Goal: Task Accomplishment & Management: Manage account settings

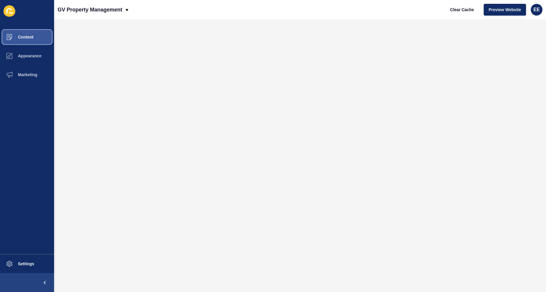
click at [32, 39] on span "Content" at bounding box center [16, 37] width 34 height 5
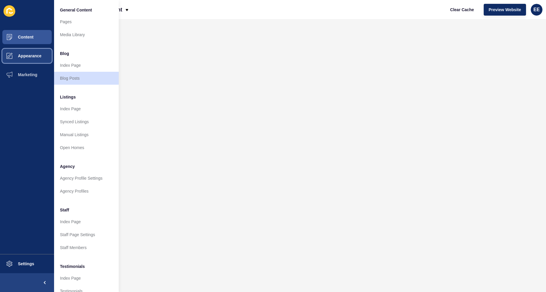
click at [28, 58] on span "Appearance" at bounding box center [20, 55] width 42 height 5
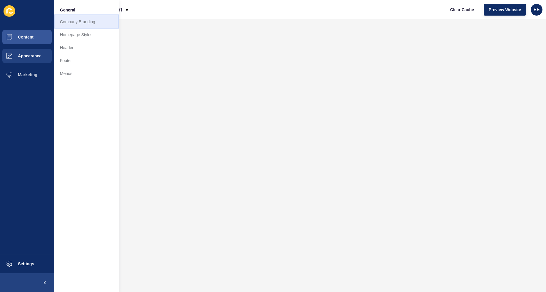
click at [94, 22] on link "Company Branding" at bounding box center [86, 21] width 65 height 13
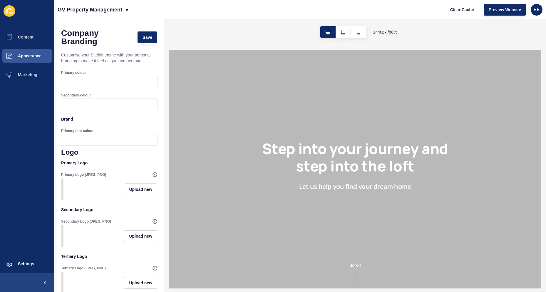
click at [89, 83] on div at bounding box center [114, 81] width 85 height 11
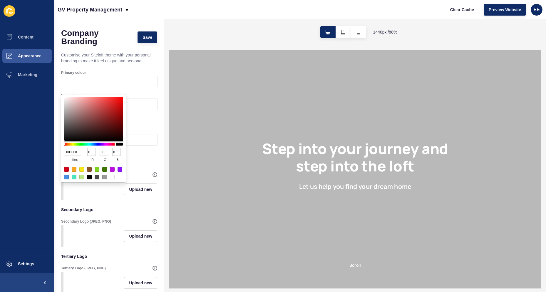
click at [74, 154] on input "000000" at bounding box center [72, 152] width 17 height 8
paste input "#cbdb2a"
type input "#cbdb2a"
type input "203"
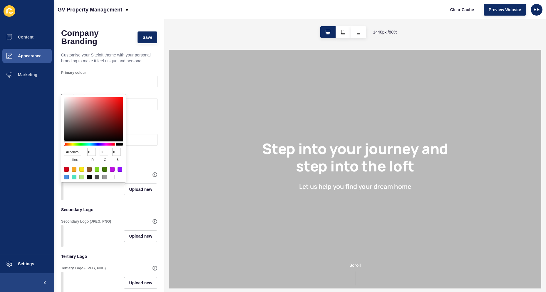
type input "219"
type input "42"
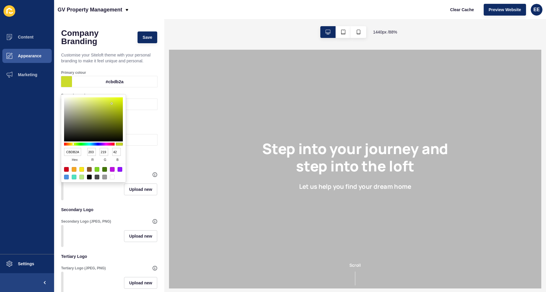
drag, startPoint x: 142, startPoint y: 67, endPoint x: 144, endPoint y: 74, distance: 7.1
click at [142, 67] on p "Customise your Siteloft theme with your personal branding to make it feel uniqu…" at bounding box center [109, 57] width 96 height 19
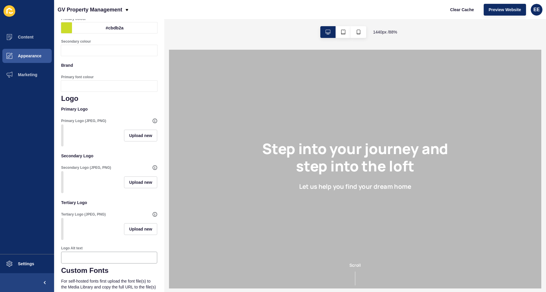
scroll to position [59, 0]
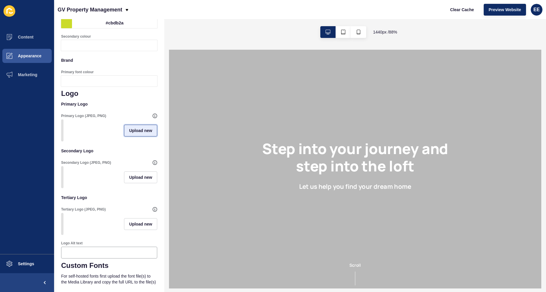
click at [129, 133] on span "Upload new" at bounding box center [140, 131] width 23 height 6
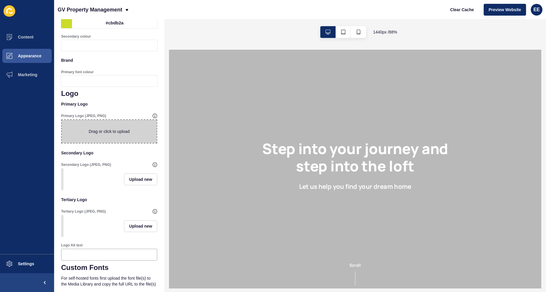
click at [128, 141] on span at bounding box center [109, 131] width 95 height 23
click at [62, 120] on input "Drag or click to upload" at bounding box center [62, 120] width 0 height 0
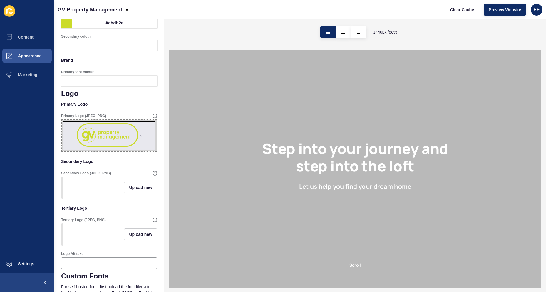
click at [111, 142] on span "x" at bounding box center [109, 135] width 95 height 31
click at [62, 120] on input "x Drag or click to upload" at bounding box center [62, 120] width 0 height 0
type input "C:\fakepath\GVPM-LOGO-GREY -Text.png"
click at [122, 145] on span "x" at bounding box center [109, 135] width 95 height 31
click at [62, 120] on input "x Drag or click to upload" at bounding box center [62, 120] width 0 height 0
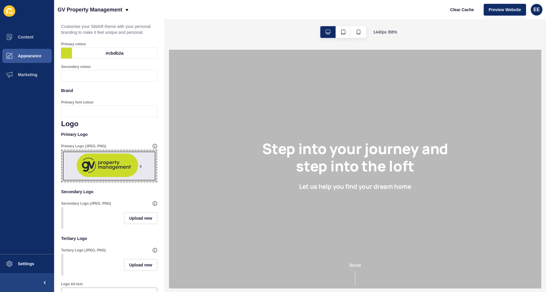
scroll to position [0, 0]
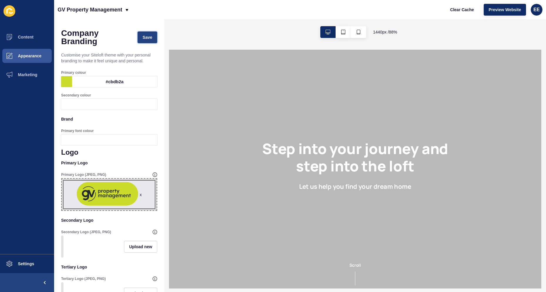
click at [145, 33] on button "Save" at bounding box center [147, 37] width 20 height 12
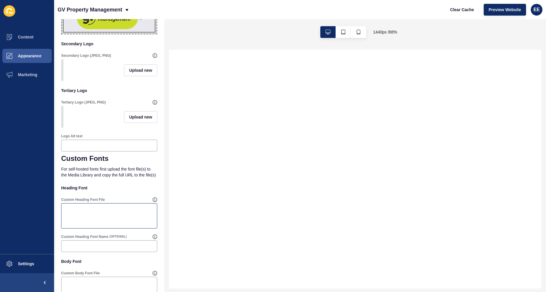
scroll to position [240, 0]
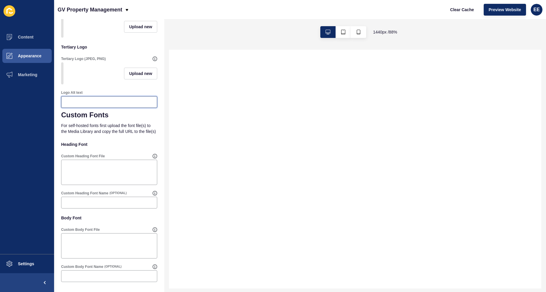
click at [104, 99] on input "Logo Alt text" at bounding box center [109, 102] width 88 height 6
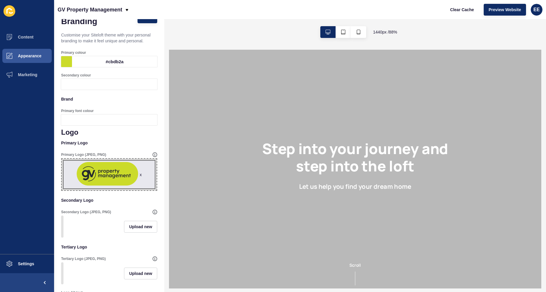
scroll to position [0, 0]
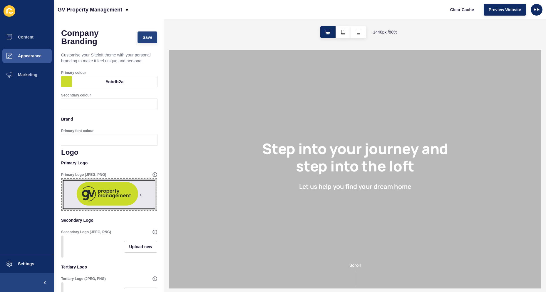
type input "GV Property Management"
click at [142, 36] on span "Save" at bounding box center [147, 37] width 10 height 6
click at [26, 56] on span "Appearance" at bounding box center [20, 55] width 42 height 5
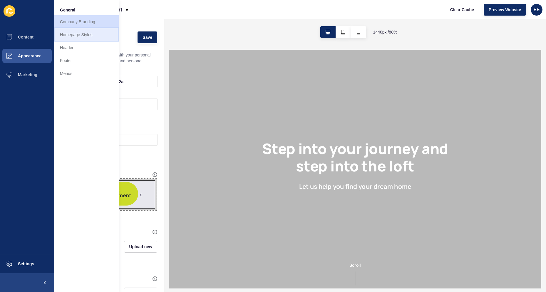
click at [82, 36] on link "Homepage Styles" at bounding box center [86, 34] width 65 height 13
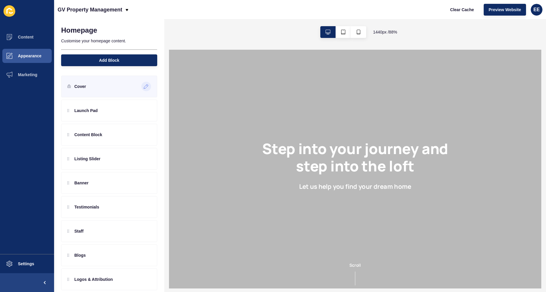
click at [144, 86] on icon at bounding box center [146, 86] width 5 height 5
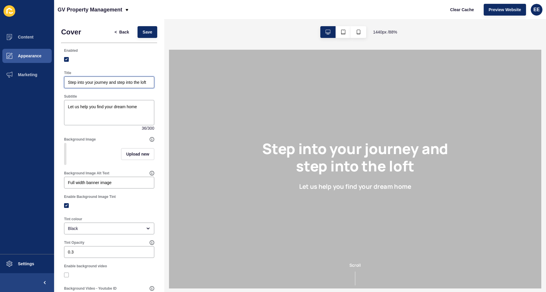
click at [69, 84] on input "Step into your journey and step into the loft" at bounding box center [109, 82] width 83 height 6
paste input "Your Personal Property Team At GV Property Management"
type input "Your Personal Property Team At GV Property Management"
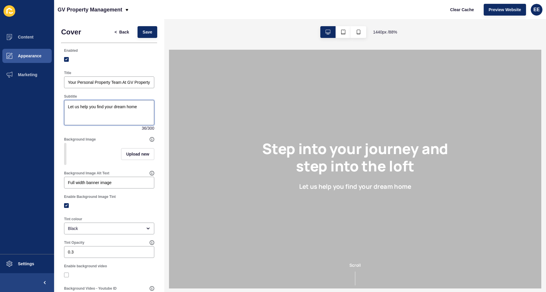
drag, startPoint x: 145, startPoint y: 106, endPoint x: 0, endPoint y: 106, distance: 145.4
click at [0, 106] on div "Content Appearance Marketing Settings GV Property Management Clear Cache Previe…" at bounding box center [273, 146] width 546 height 292
paste textarea "we are committed to providing a reliable, personal & trustworthy management to …"
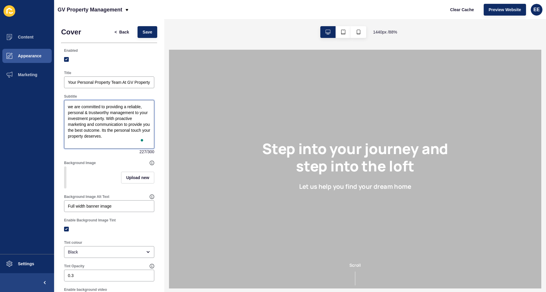
drag, startPoint x: 71, startPoint y: 107, endPoint x: 65, endPoint y: 107, distance: 6.2
click at [65, 107] on div "we are committed to providing a reliable, personal & trustworthy management to …" at bounding box center [109, 124] width 90 height 49
type textarea "We are committed to providing a reliable, personal & trustworthy management to …"
drag, startPoint x: 106, startPoint y: 158, endPoint x: 117, endPoint y: 171, distance: 16.7
click at [107, 158] on div "Background Image Upload new" at bounding box center [109, 174] width 96 height 34
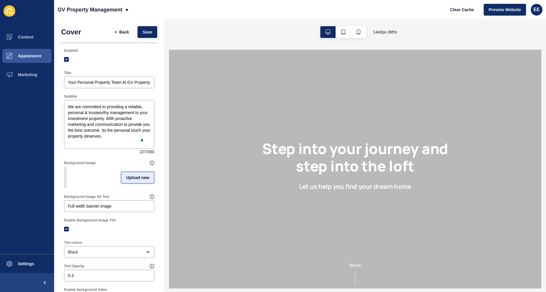
click at [135, 178] on span "Upload new" at bounding box center [137, 178] width 23 height 6
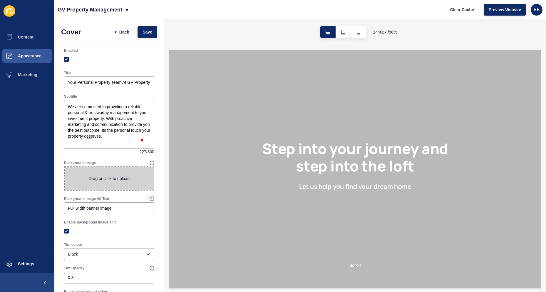
click at [113, 178] on span at bounding box center [109, 178] width 89 height 23
click at [65, 167] on input "Drag or click to upload" at bounding box center [65, 167] width 0 height 0
type input "C:\fakepath\kitchenimage.jpg"
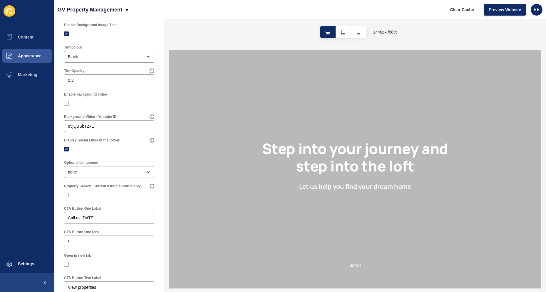
scroll to position [235, 0]
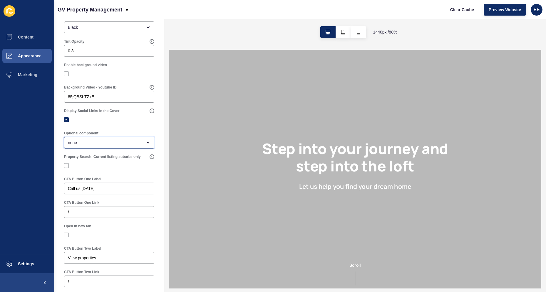
click at [131, 142] on div "none" at bounding box center [105, 143] width 74 height 6
click at [124, 159] on span "Property Search Bar" at bounding box center [107, 157] width 76 height 6
type input "Property Search Bar"
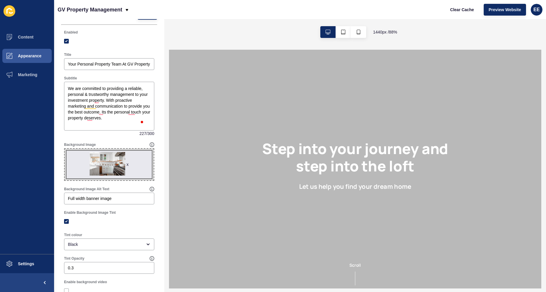
scroll to position [0, 0]
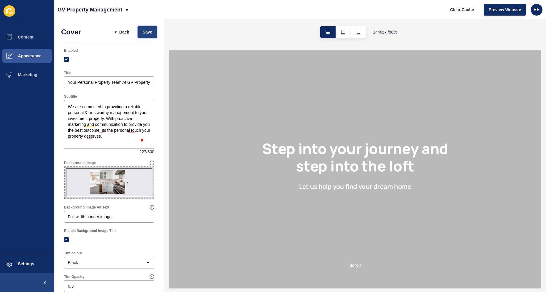
click at [142, 31] on span "Save" at bounding box center [147, 32] width 10 height 6
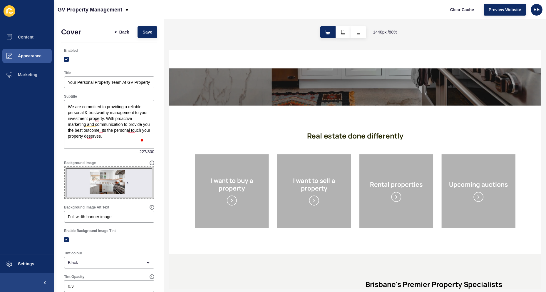
scroll to position [206, 0]
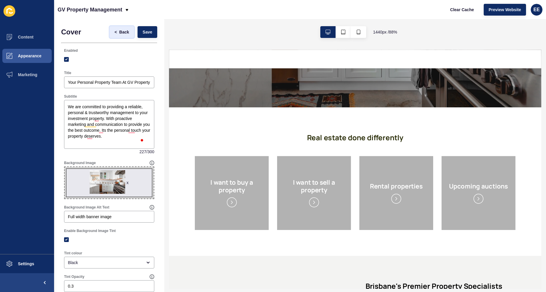
click at [119, 31] on span "Back" at bounding box center [124, 32] width 10 height 6
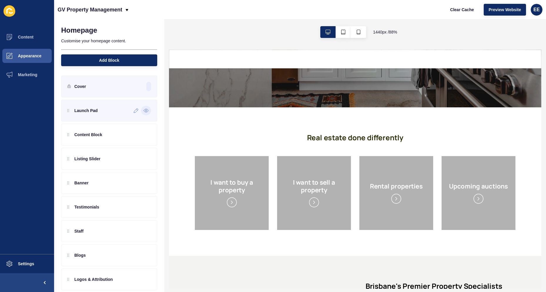
click at [144, 110] on icon at bounding box center [145, 110] width 5 height 5
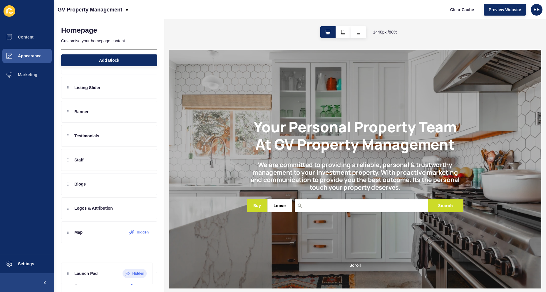
scroll to position [49, 0]
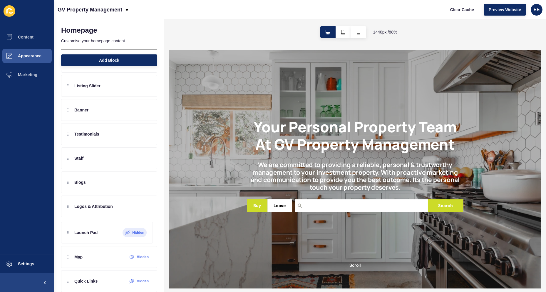
drag, startPoint x: 101, startPoint y: 111, endPoint x: 80, endPoint y: 232, distance: 122.9
click at [80, 232] on div "Launch Pad Hidden Content Block Listing Slider Banner Testimonials Staff Blogs …" at bounding box center [109, 158] width 96 height 214
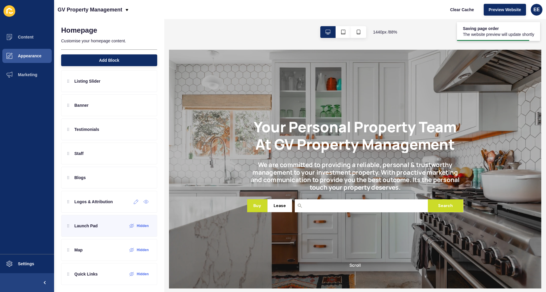
scroll to position [56, 0]
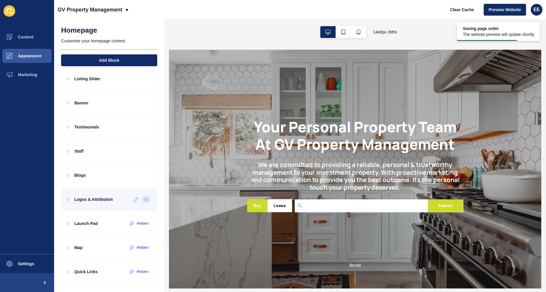
click at [143, 199] on icon at bounding box center [145, 199] width 5 height 5
click at [143, 198] on icon at bounding box center [145, 199] width 5 height 5
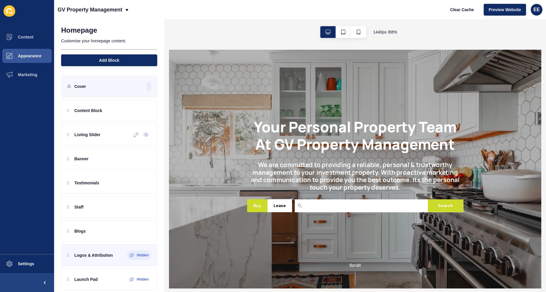
scroll to position [0, 0]
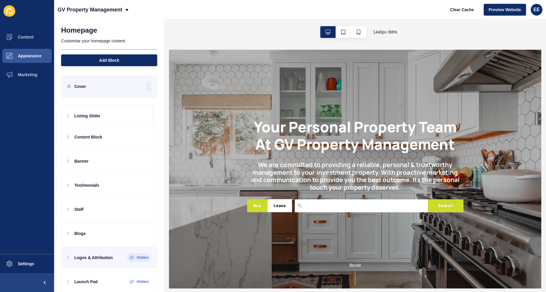
drag, startPoint x: 118, startPoint y: 132, endPoint x: 117, endPoint y: 109, distance: 22.9
click at [117, 109] on div "Content Block Listing Slider Banner Testimonials Staff Blogs Logos & Attributio…" at bounding box center [109, 207] width 96 height 214
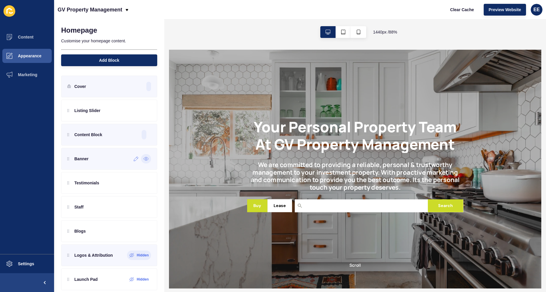
click at [145, 158] on icon at bounding box center [145, 158] width 1 height 1
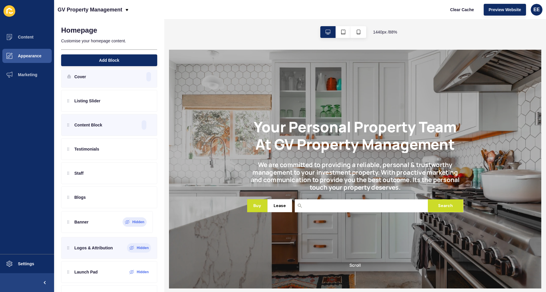
scroll to position [11, 0]
drag, startPoint x: 97, startPoint y: 159, endPoint x: 98, endPoint y: 218, distance: 59.1
click at [98, 218] on div "Listing Slider Content Block Banner Hidden Testimonials Staff Blogs Logos & Att…" at bounding box center [109, 196] width 96 height 214
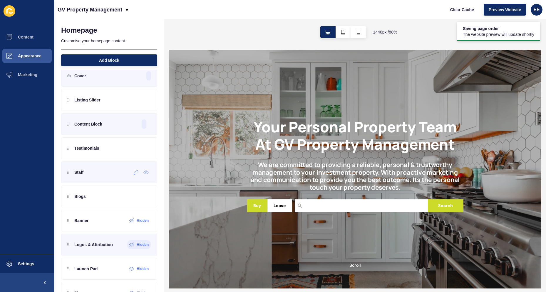
scroll to position [0, 0]
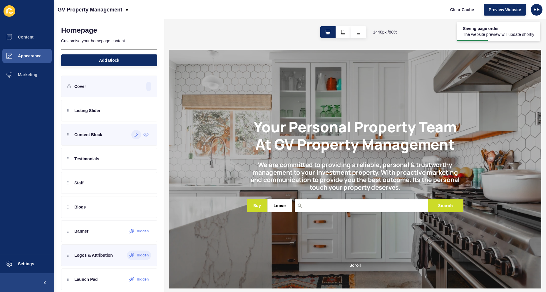
click at [134, 132] on icon at bounding box center [136, 134] width 5 height 5
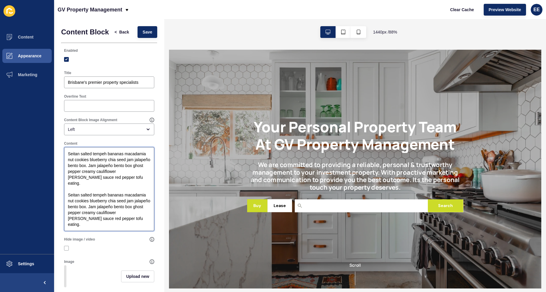
click at [125, 200] on textarea "Seitan salted tempeh bananas macadamia nut cookies blueberry chia seed jam jala…" at bounding box center [109, 189] width 88 height 82
paste textarea "At GV Property Management, we know that your property is more than just an asse…"
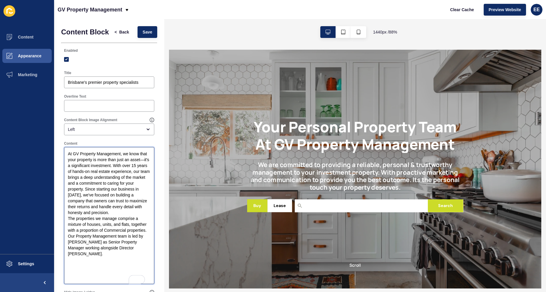
click at [103, 226] on textarea "At GV Property Management, we know that your property is more than just an asse…" at bounding box center [109, 215] width 88 height 135
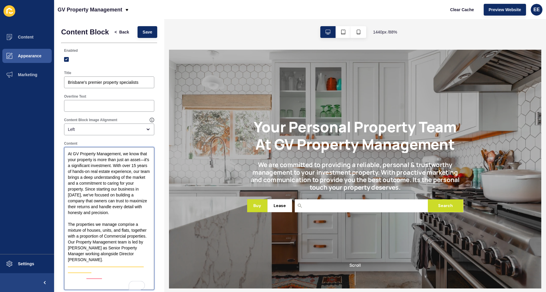
click at [119, 257] on textarea "At GV Property Management, we know that your property is more than just an asse…" at bounding box center [109, 218] width 88 height 141
type textarea "At GV Property Management, we know that your property is more than just an asse…"
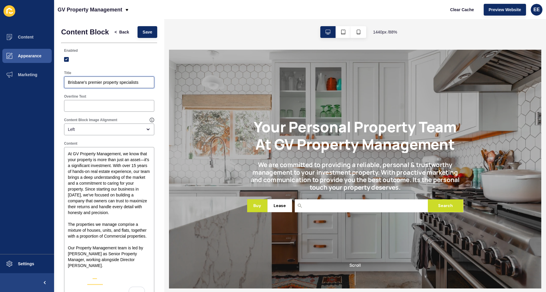
drag, startPoint x: 145, startPoint y: 87, endPoint x: 41, endPoint y: 87, distance: 104.3
click at [41, 87] on div "Content Appearance Marketing Settings GV Property Management Clear Cache Previe…" at bounding box center [273, 146] width 546 height 292
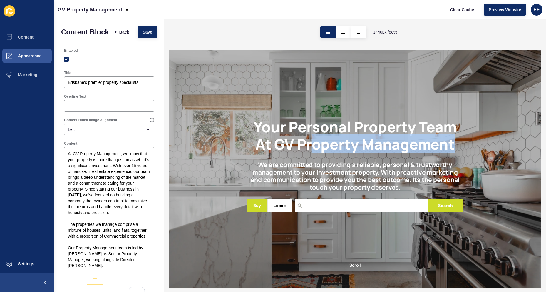
drag, startPoint x: 287, startPoint y: 156, endPoint x: 458, endPoint y: 155, distance: 171.0
click at [442, 153] on h1 "Your Personal Property Team At GV Property Management" at bounding box center [380, 146] width 245 height 39
click at [487, 156] on h1 "Your Personal Property Team At GV Property Management" at bounding box center [380, 146] width 245 height 39
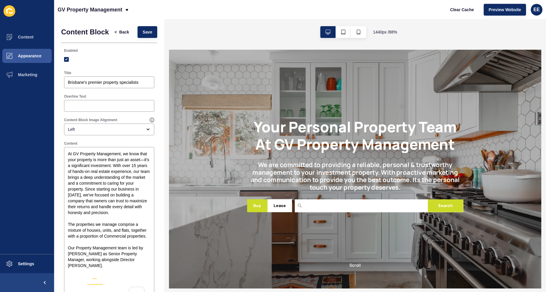
drag, startPoint x: 492, startPoint y: 157, endPoint x: 495, endPoint y: 161, distance: 4.8
click at [495, 161] on h1 "Your Personal Property Team At GV Property Management" at bounding box center [380, 146] width 245 height 39
click at [496, 157] on h1 "Your Personal Property Team At GV Property Management" at bounding box center [380, 146] width 245 height 39
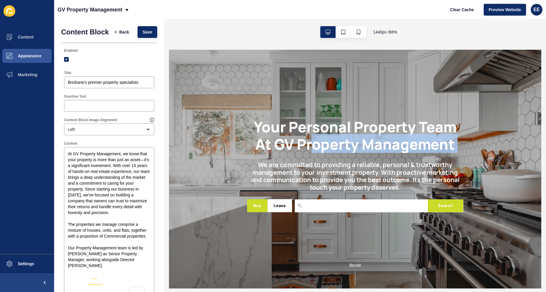
drag, startPoint x: 496, startPoint y: 157, endPoint x: 295, endPoint y: 155, distance: 201.0
click at [295, 155] on h1 "Your Personal Property Team At GV Property Management" at bounding box center [380, 146] width 245 height 39
copy div "GV Property Management"
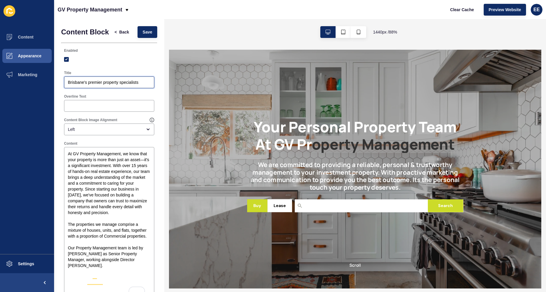
click at [112, 85] on input "Brisbane's premier property specialists" at bounding box center [109, 82] width 83 height 6
drag, startPoint x: 69, startPoint y: 86, endPoint x: 168, endPoint y: 87, distance: 99.6
click at [168, 87] on div "Content Block < Back Save Enabled Title Brisbane's premier property specialists…" at bounding box center [300, 155] width 492 height 273
paste input "GV Property Management"
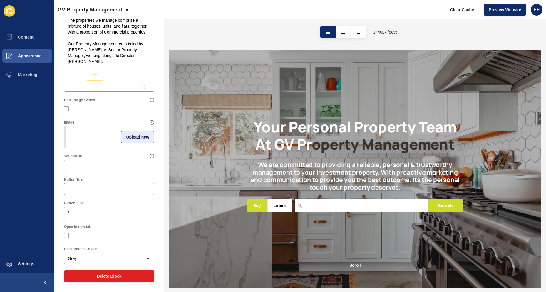
type input "About GV Property Management"
click at [132, 135] on span "Upload new" at bounding box center [137, 137] width 23 height 6
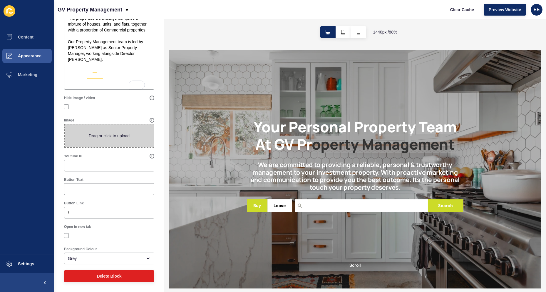
scroll to position [211, 0]
click at [106, 136] on span at bounding box center [109, 135] width 89 height 23
click at [65, 124] on input "Drag or click to upload" at bounding box center [65, 124] width 0 height 0
type input "C:\fakepath\GVPM-BADGE-RND-LIME-Text.png"
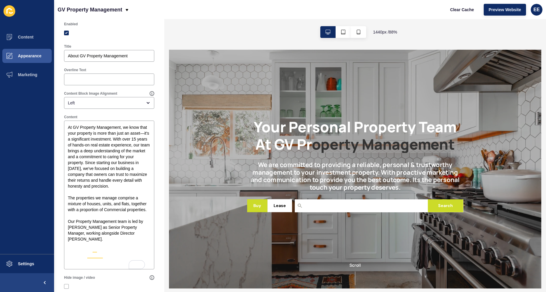
scroll to position [0, 0]
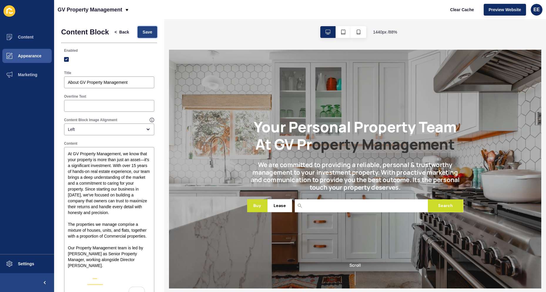
click at [140, 31] on button "Save" at bounding box center [147, 32] width 20 height 12
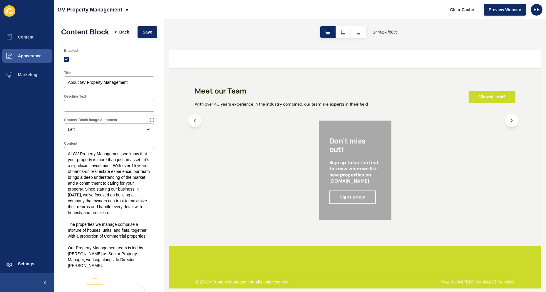
scroll to position [470, 0]
click at [115, 31] on button "< Back" at bounding box center [122, 32] width 25 height 12
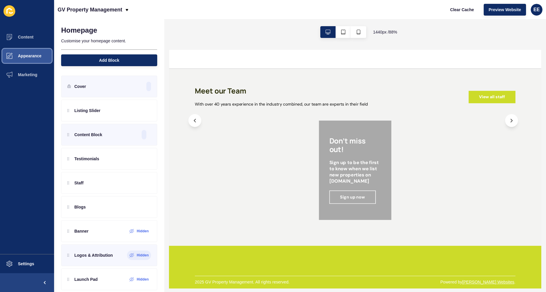
click at [24, 58] on span "Appearance" at bounding box center [20, 55] width 42 height 5
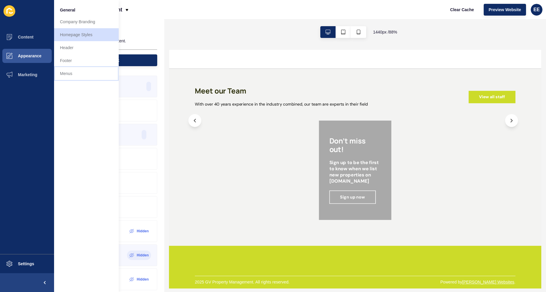
click at [63, 71] on link "Menus" at bounding box center [86, 73] width 65 height 13
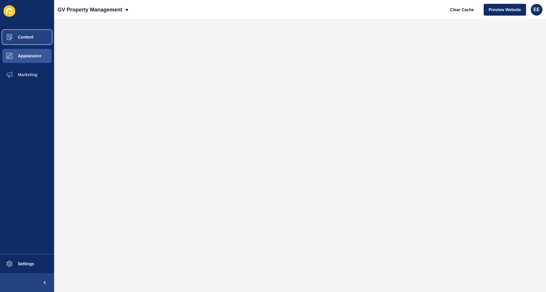
click at [28, 40] on button "Content" at bounding box center [27, 37] width 54 height 19
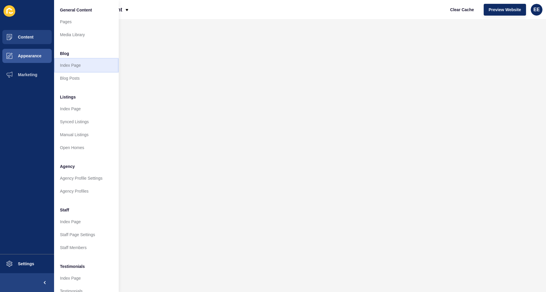
click at [76, 65] on link "Index Page" at bounding box center [86, 65] width 65 height 13
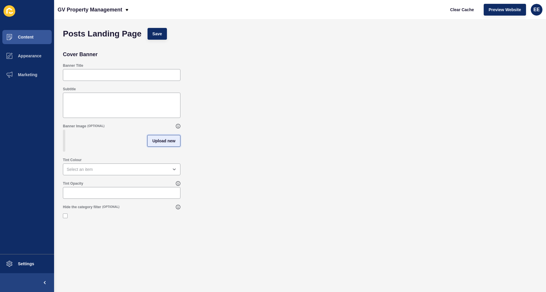
click at [157, 142] on span "Upload new" at bounding box center [163, 141] width 23 height 6
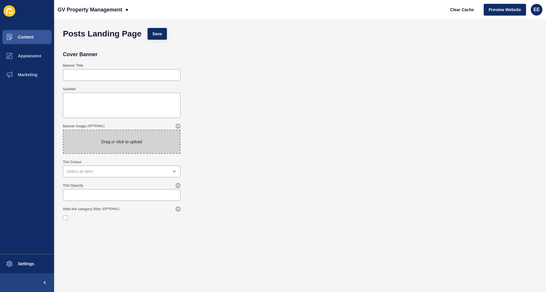
click at [145, 141] on span at bounding box center [121, 141] width 116 height 23
click at [63, 130] on input "Drag or click to upload" at bounding box center [63, 130] width 0 height 0
type input "C:\fakepath\livingroom.jpg"
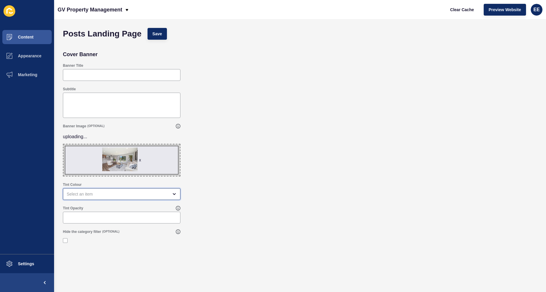
click at [132, 197] on div "open menu" at bounding box center [122, 194] width 118 height 12
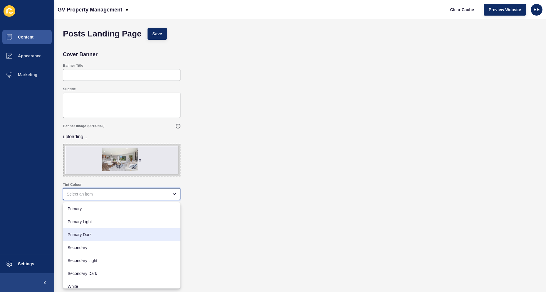
scroll to position [17, 0]
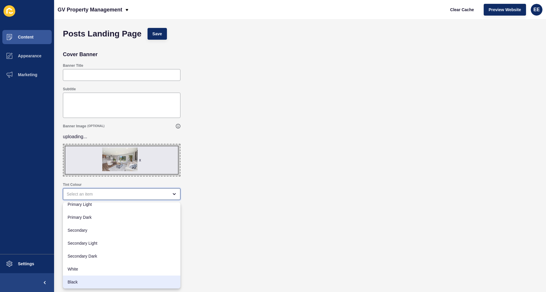
click at [90, 280] on span "Black" at bounding box center [122, 282] width 108 height 6
type input "Black"
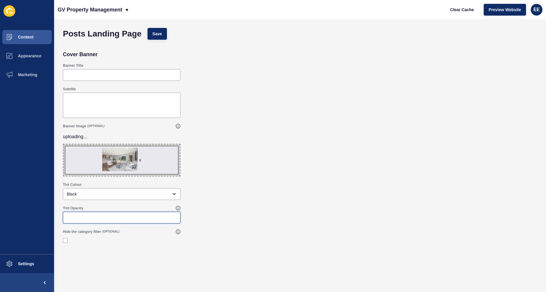
click at [140, 217] on input "Tint Opacity" at bounding box center [122, 217] width 110 height 6
type input ".30"
click at [161, 36] on span "Save" at bounding box center [157, 34] width 10 height 6
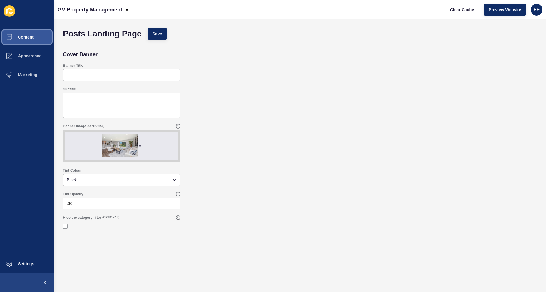
click at [36, 32] on button "Content" at bounding box center [27, 37] width 54 height 19
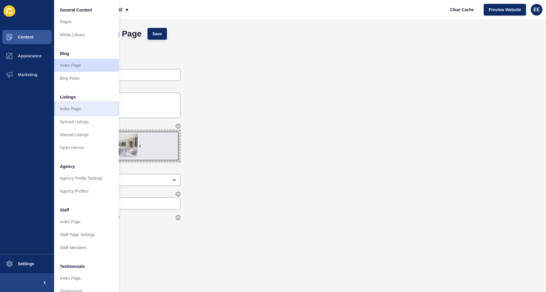
click at [78, 106] on link "Index Page" at bounding box center [86, 108] width 65 height 13
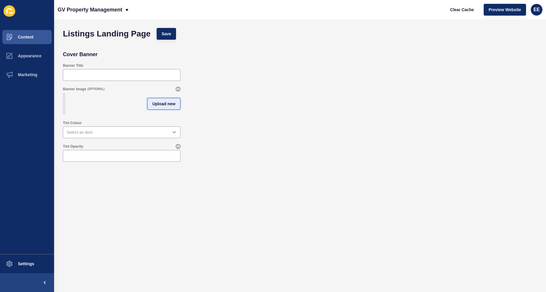
click at [155, 107] on span "Upload new" at bounding box center [163, 104] width 23 height 6
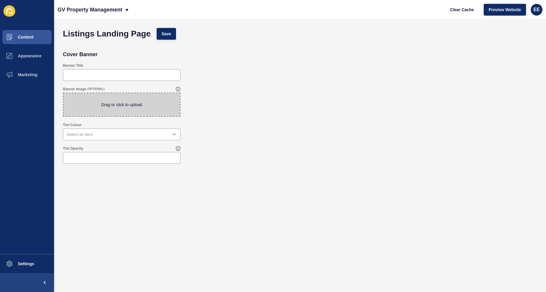
click at [138, 107] on span at bounding box center [121, 104] width 116 height 23
click at [63, 93] on input "Drag or click to upload" at bounding box center [63, 93] width 0 height 0
type input "C:\fakepath\overhead.jpg"
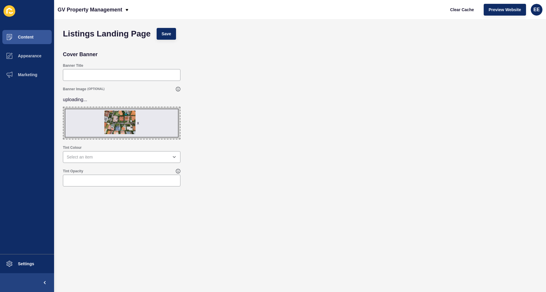
click at [99, 150] on div "Tint Colour" at bounding box center [121, 154] width 119 height 19
click at [98, 153] on div "open menu" at bounding box center [122, 157] width 118 height 12
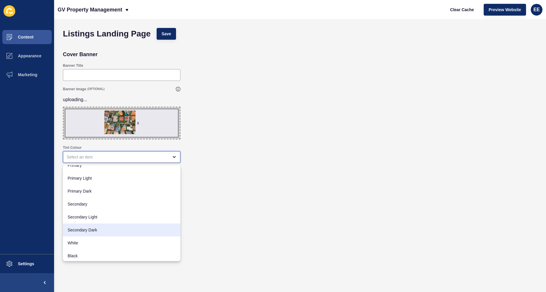
scroll to position [8, 0]
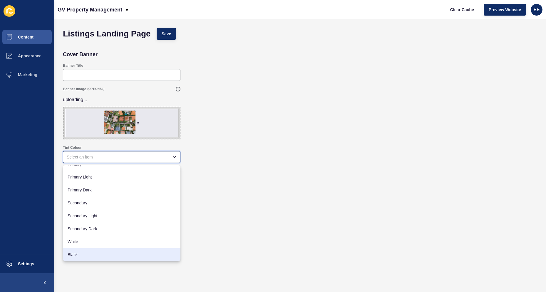
click at [84, 256] on span "Black" at bounding box center [122, 254] width 108 height 6
type input "Black"
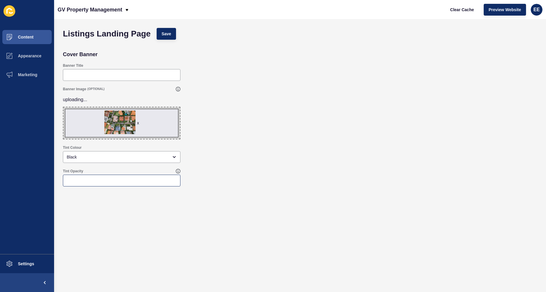
click at [101, 185] on div at bounding box center [122, 181] width 118 height 12
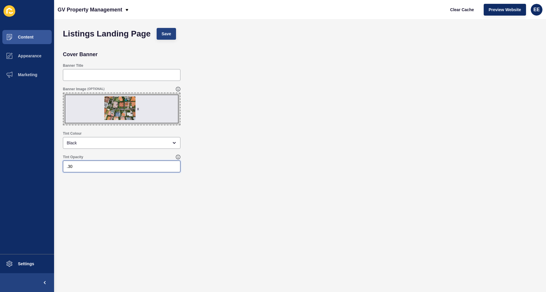
type input ".30"
click at [169, 39] on button "Save" at bounding box center [167, 34] width 20 height 12
click at [165, 37] on button "Save" at bounding box center [167, 34] width 20 height 12
click at [26, 35] on span "Content" at bounding box center [16, 37] width 34 height 5
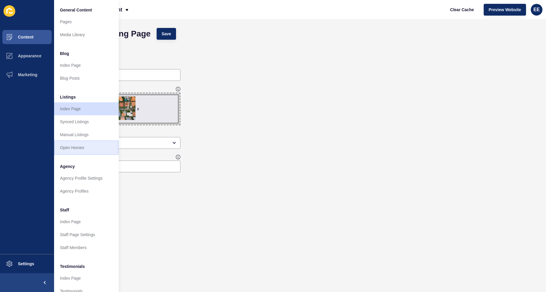
click at [87, 146] on link "Open Homes" at bounding box center [86, 147] width 65 height 13
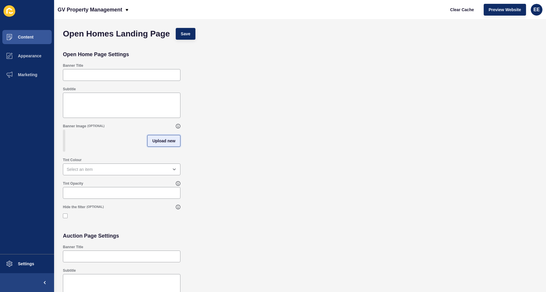
click at [155, 142] on span "Upload new" at bounding box center [163, 141] width 23 height 6
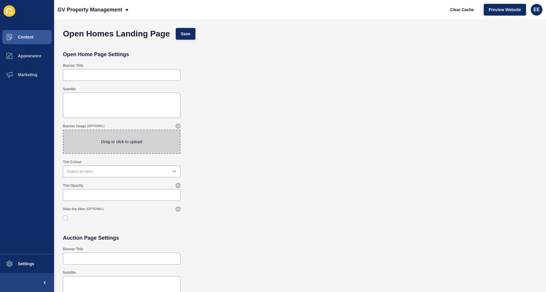
click at [161, 148] on span at bounding box center [121, 141] width 116 height 23
click at [63, 130] on input "Drag or click to upload" at bounding box center [63, 130] width 0 height 0
type input "C:\fakepath\overhead.jpg"
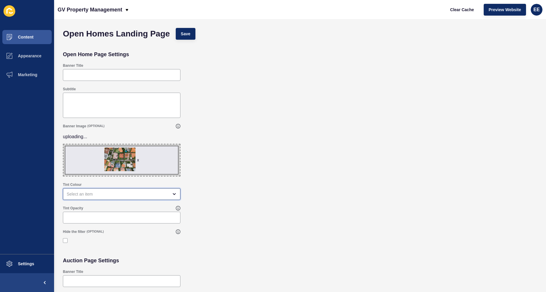
click at [84, 196] on div "open menu" at bounding box center [118, 194] width 102 height 6
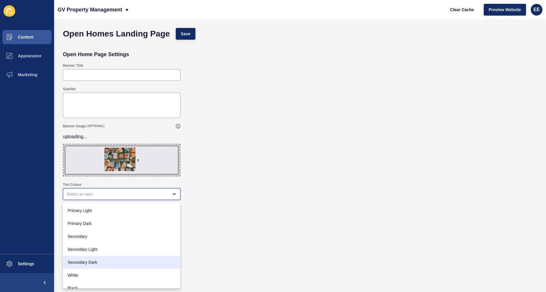
scroll to position [17, 0]
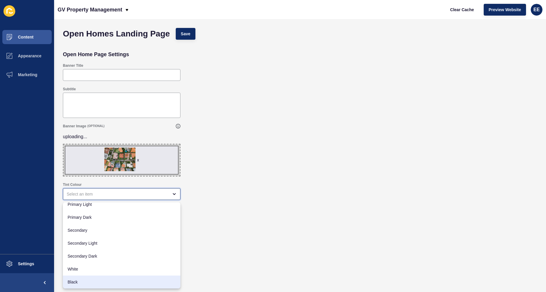
click at [84, 281] on span "Black" at bounding box center [122, 282] width 108 height 6
type input "Black"
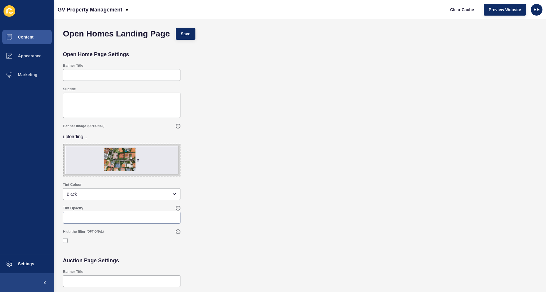
click at [113, 221] on div at bounding box center [122, 218] width 118 height 12
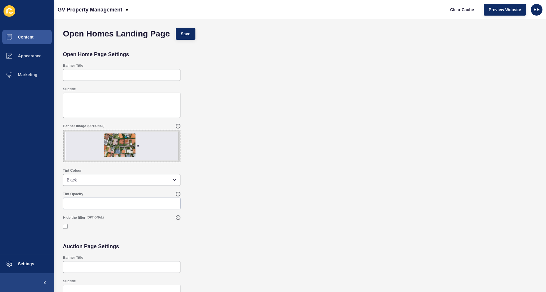
click at [68, 222] on div at bounding box center [122, 226] width 118 height 11
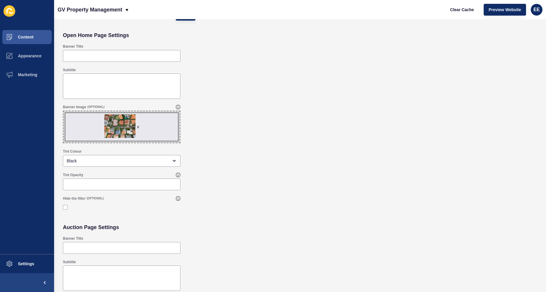
scroll to position [29, 0]
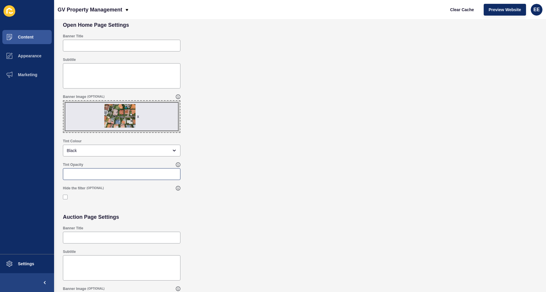
click at [115, 177] on div at bounding box center [122, 174] width 118 height 12
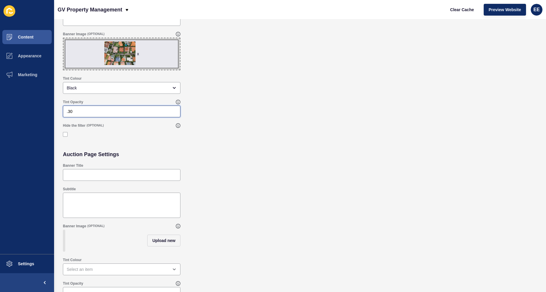
scroll to position [106, 0]
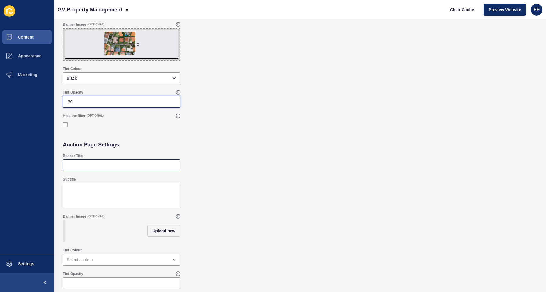
type input ".30"
click at [127, 162] on input "Banner Title" at bounding box center [122, 165] width 110 height 6
click at [161, 228] on span "Upload new" at bounding box center [163, 231] width 23 height 6
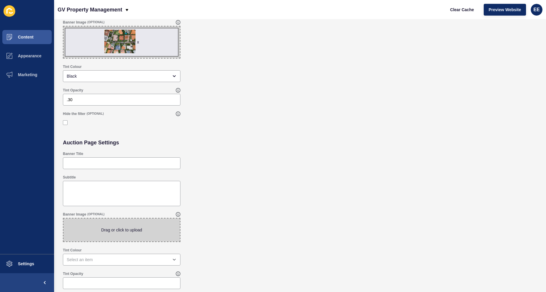
click at [120, 226] on span at bounding box center [121, 229] width 116 height 23
click at [63, 218] on input "Drag or click to upload" at bounding box center [63, 218] width 0 height 0
type input "C:\fakepath\overhead.jpg"
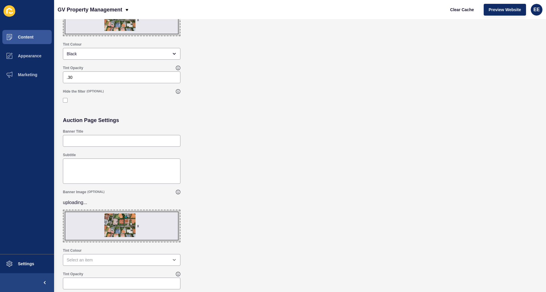
scroll to position [126, 0]
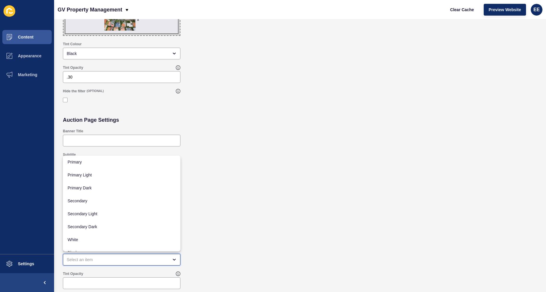
click at [104, 256] on div "close menu" at bounding box center [118, 259] width 102 height 6
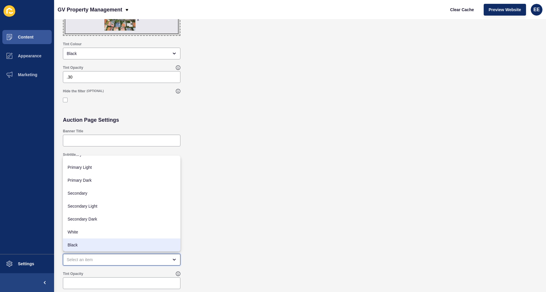
drag, startPoint x: 77, startPoint y: 243, endPoint x: 107, endPoint y: 239, distance: 30.0
click at [79, 243] on span "Black" at bounding box center [122, 245] width 108 height 6
type input "Black"
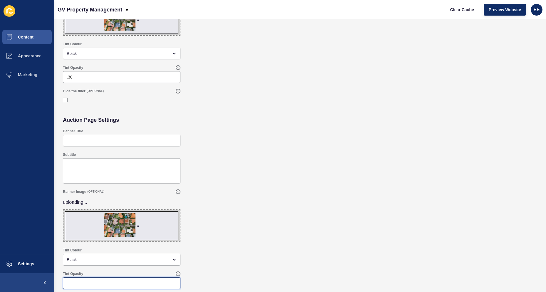
click at [80, 280] on div at bounding box center [122, 283] width 118 height 12
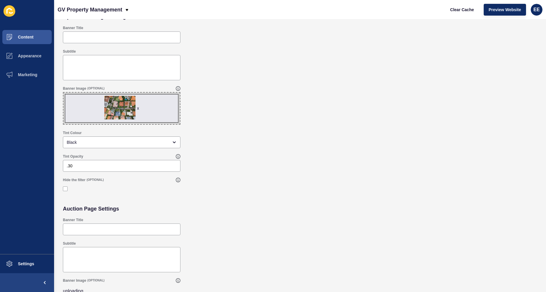
scroll to position [0, 0]
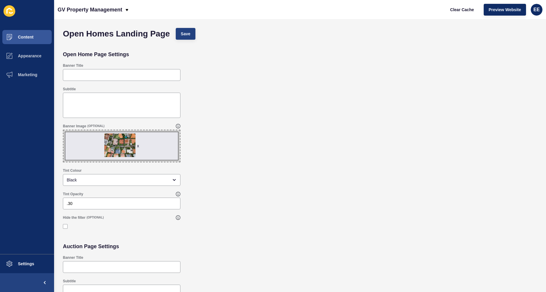
type input ".30"
click at [190, 35] on span "Save" at bounding box center [186, 34] width 10 height 6
click at [187, 34] on span "Save" at bounding box center [186, 34] width 10 height 6
click at [34, 36] on button "Content" at bounding box center [27, 37] width 54 height 19
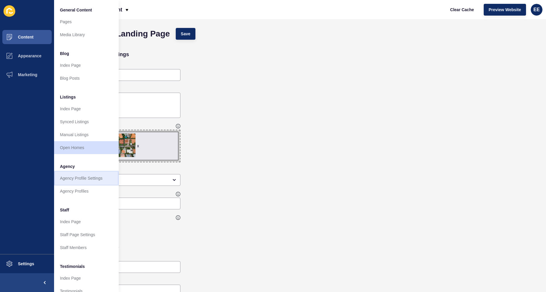
click at [81, 179] on link "Agency Profile Settings" at bounding box center [86, 178] width 65 height 13
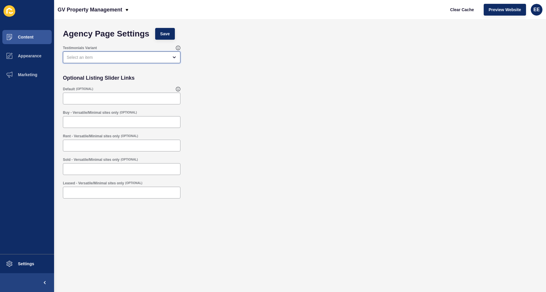
click at [151, 56] on div "open menu" at bounding box center [118, 57] width 102 height 6
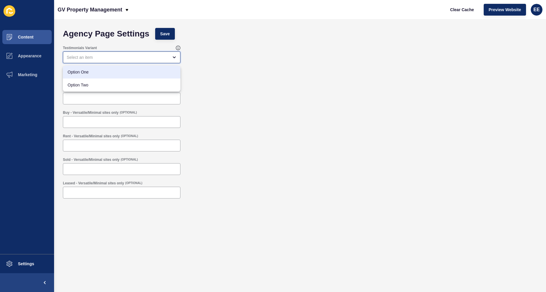
click at [135, 73] on span "Option One" at bounding box center [122, 72] width 108 height 6
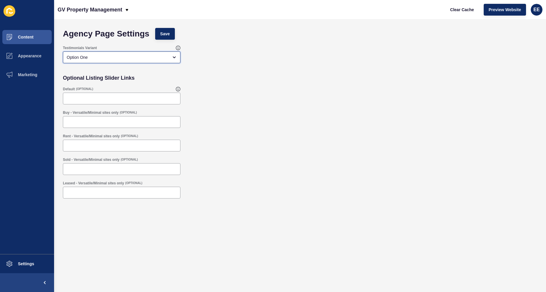
click at [151, 59] on div "Option One" at bounding box center [118, 57] width 102 height 6
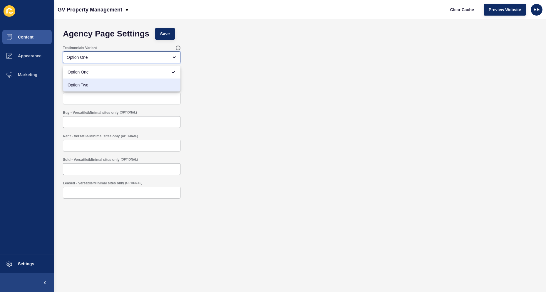
click at [137, 83] on span "Option Two" at bounding box center [122, 85] width 108 height 6
type input "Option Two"
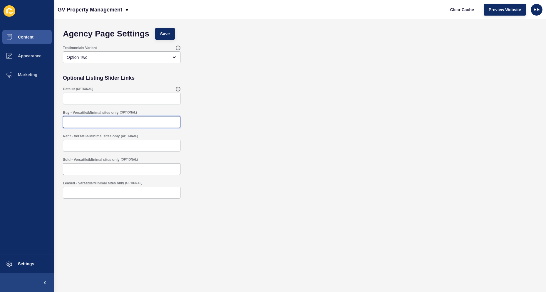
drag, startPoint x: 117, startPoint y: 123, endPoint x: 76, endPoint y: 120, distance: 40.9
click at [107, 119] on input "Buy - Versatile/Minimal sites only" at bounding box center [122, 122] width 110 height 6
click at [115, 146] on input "Rent - Versatile/Minimal sites only" at bounding box center [122, 145] width 110 height 6
click at [163, 32] on span "Save" at bounding box center [165, 34] width 10 height 6
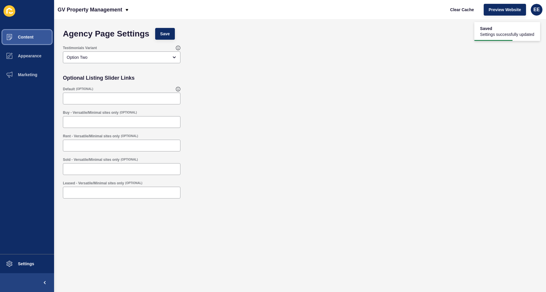
click at [33, 38] on span "Content" at bounding box center [16, 37] width 34 height 5
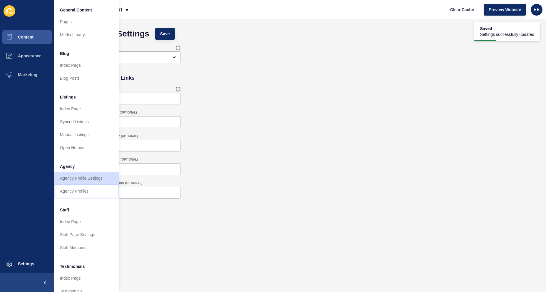
click at [70, 189] on link "Agency Profiles" at bounding box center [86, 190] width 65 height 13
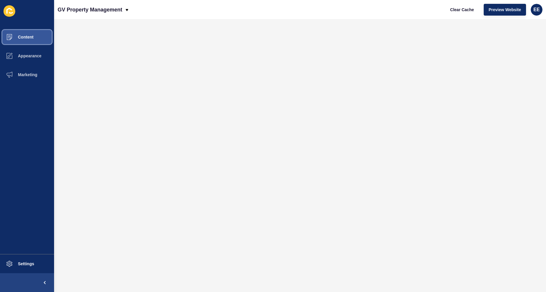
click at [27, 41] on button "Content" at bounding box center [27, 37] width 54 height 19
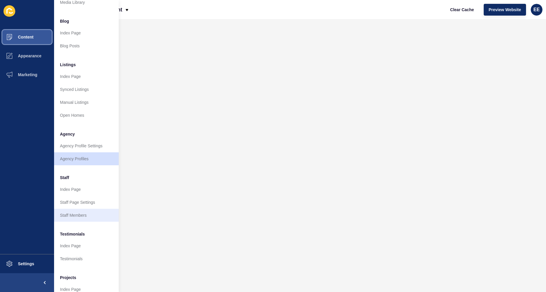
scroll to position [57, 0]
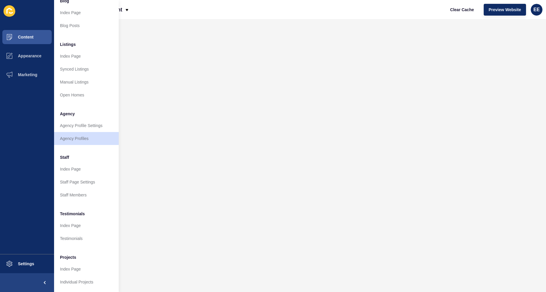
click at [76, 157] on li "Staff" at bounding box center [86, 157] width 65 height 12
click at [75, 162] on link "Index Page" at bounding box center [86, 168] width 65 height 13
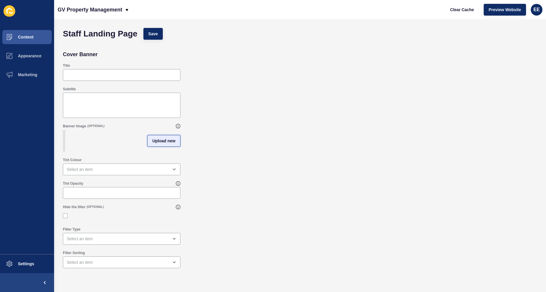
click at [161, 144] on span "Upload new" at bounding box center [163, 141] width 23 height 6
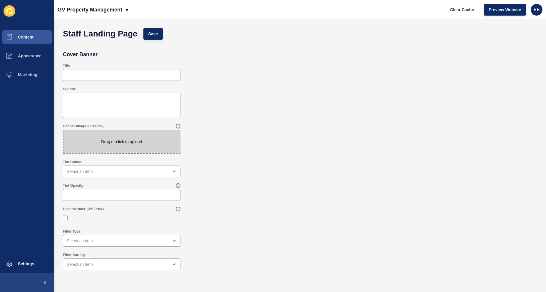
click at [137, 145] on span at bounding box center [121, 141] width 116 height 23
click at [63, 130] on input "Drag or click to upload" at bounding box center [63, 130] width 0 height 0
type input "C:\fakepath\pexelsbrickkitchen.jpg"
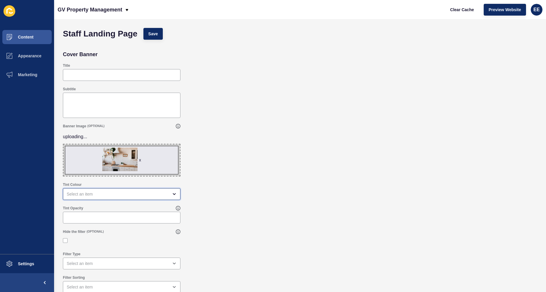
click at [107, 194] on div "open menu" at bounding box center [118, 194] width 102 height 6
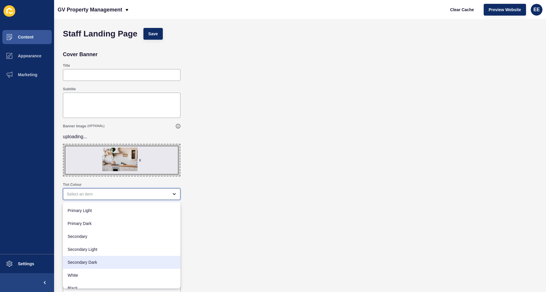
scroll to position [17, 0]
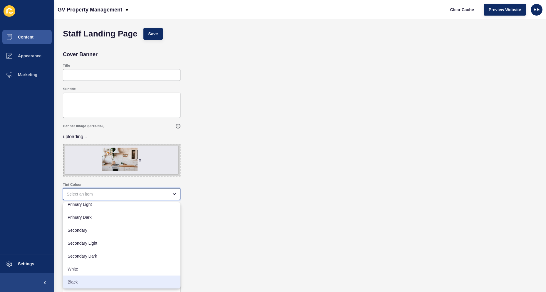
click at [87, 279] on span "Black" at bounding box center [122, 282] width 108 height 6
type input "Black"
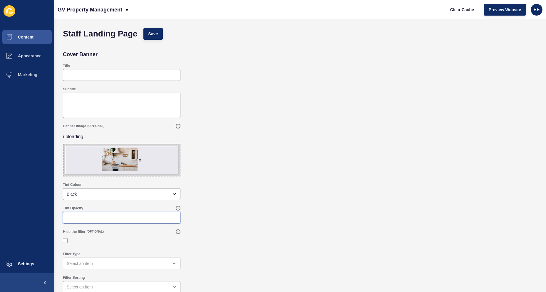
click at [92, 215] on input "Tint Opacity" at bounding box center [122, 217] width 110 height 6
type input ".30"
click at [162, 37] on button "Save" at bounding box center [153, 34] width 20 height 12
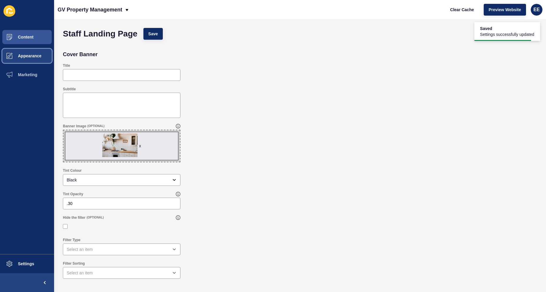
click at [28, 56] on span "Appearance" at bounding box center [20, 55] width 42 height 5
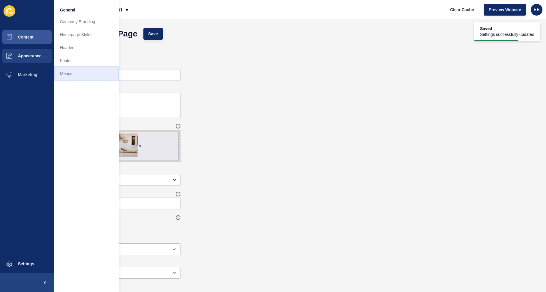
click at [76, 69] on link "Menus" at bounding box center [86, 73] width 65 height 13
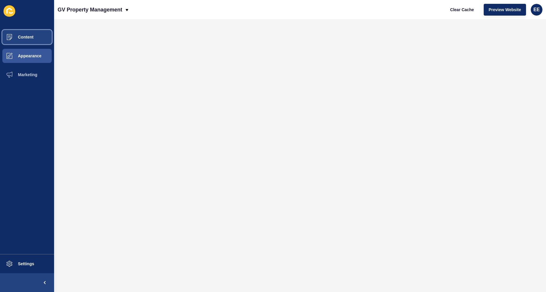
click at [30, 38] on span "Content" at bounding box center [16, 37] width 34 height 5
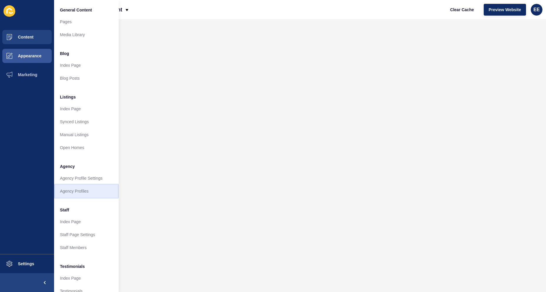
click at [78, 191] on link "Agency Profiles" at bounding box center [86, 190] width 65 height 13
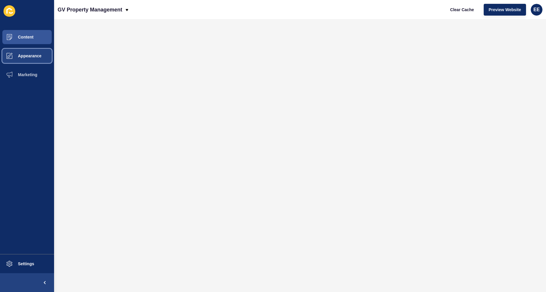
click at [24, 58] on span "Appearance" at bounding box center [20, 55] width 42 height 5
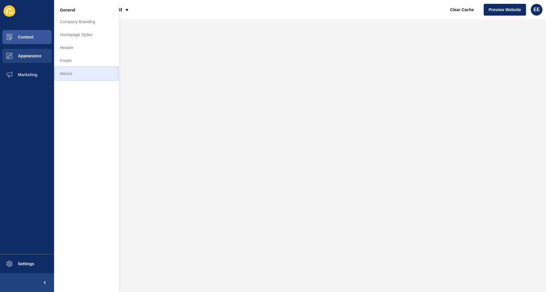
click at [63, 70] on link "Menus" at bounding box center [86, 73] width 65 height 13
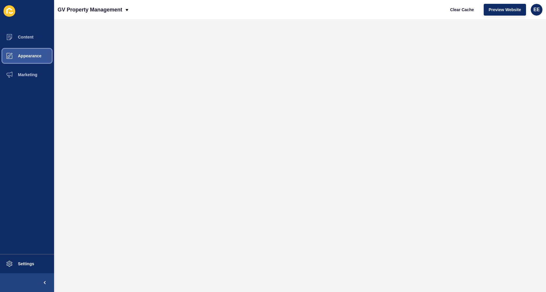
click at [13, 56] on span "Appearance" at bounding box center [20, 55] width 42 height 5
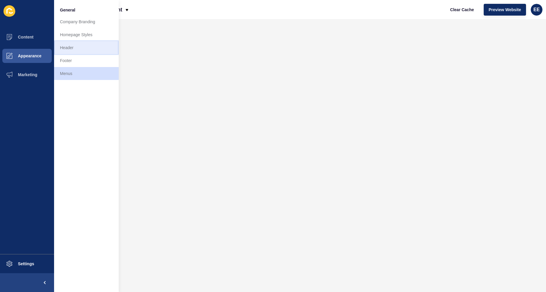
click at [71, 48] on link "Header" at bounding box center [86, 47] width 65 height 13
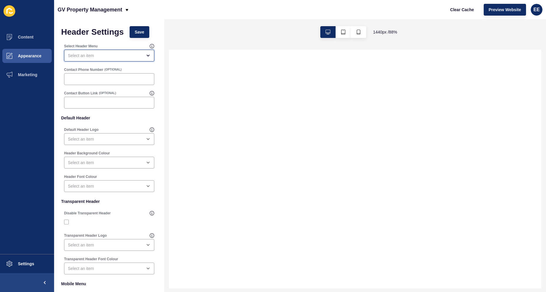
click at [129, 56] on div "open menu" at bounding box center [105, 56] width 74 height 6
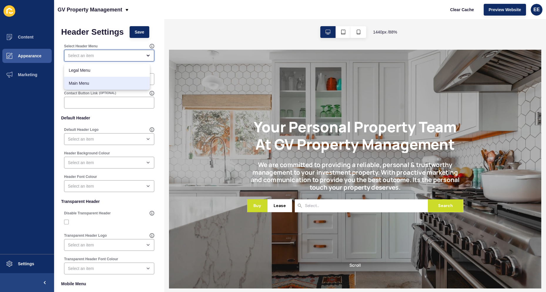
click at [118, 78] on div "Main Menu" at bounding box center [107, 83] width 86 height 13
type input "Main Menu"
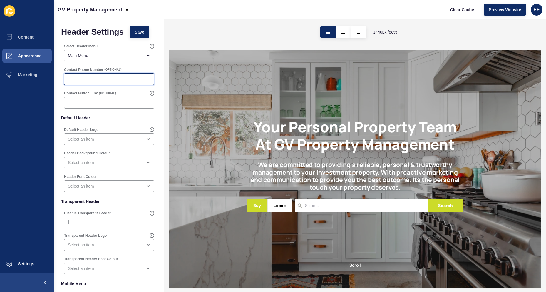
click at [104, 78] on input "Contact Phone Number" at bounding box center [109, 79] width 83 height 6
click at [74, 76] on input "Contact Phone Number" at bounding box center [109, 79] width 83 height 6
paste input "0409 617 638"
type input "0409 617 638"
click at [85, 103] on input "Contact Button Link" at bounding box center [109, 103] width 83 height 6
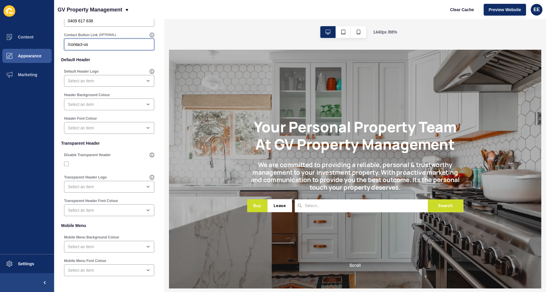
scroll to position [59, 0]
type input "/contact-us"
click at [126, 80] on div "open menu" at bounding box center [105, 80] width 74 height 6
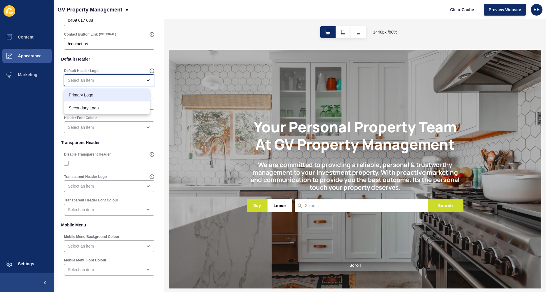
click at [118, 96] on span "Primary Logo" at bounding box center [107, 95] width 76 height 6
type input "Primary Logo"
click at [118, 105] on div "open menu" at bounding box center [105, 104] width 74 height 6
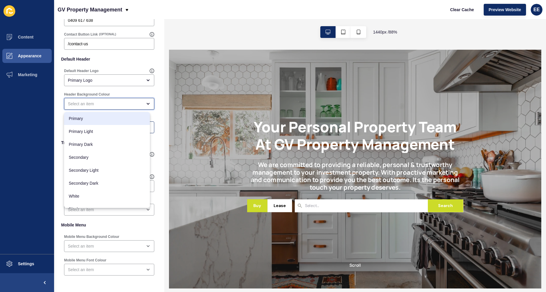
drag, startPoint x: 102, startPoint y: 118, endPoint x: 121, endPoint y: 122, distance: 19.4
click at [102, 118] on span "Primary" at bounding box center [107, 118] width 76 height 6
type input "Primary"
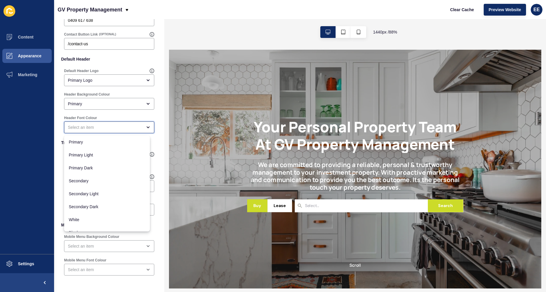
click at [119, 127] on div "close menu" at bounding box center [105, 127] width 74 height 6
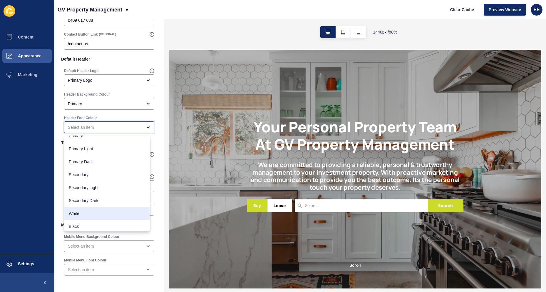
scroll to position [8, 0]
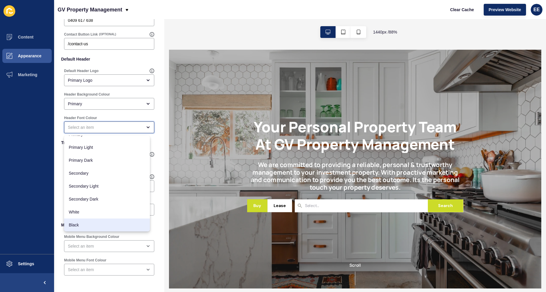
click at [105, 224] on span "Black" at bounding box center [107, 225] width 76 height 6
type input "Black"
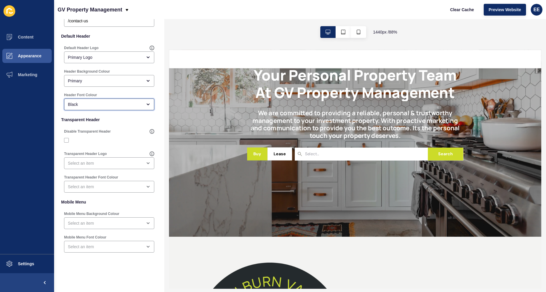
scroll to position [0, 0]
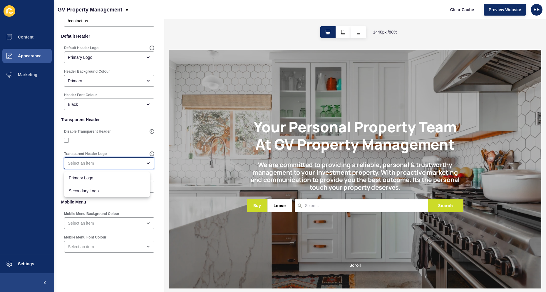
click at [108, 165] on div "close menu" at bounding box center [105, 163] width 74 height 6
click at [105, 176] on span "Primary Logo" at bounding box center [107, 178] width 76 height 6
type input "Primary Logo"
click at [127, 225] on div "open menu" at bounding box center [105, 223] width 74 height 6
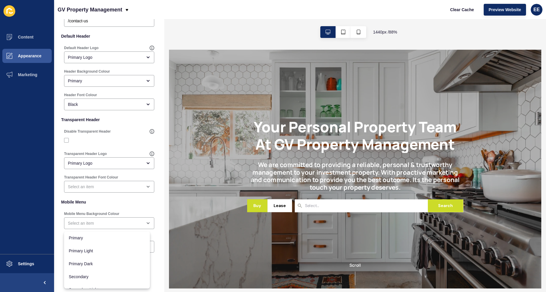
click at [133, 204] on p "Mobile Menu" at bounding box center [109, 201] width 96 height 13
click at [128, 222] on div "open menu" at bounding box center [105, 223] width 74 height 6
click at [107, 268] on span "White" at bounding box center [107, 269] width 76 height 6
type input "White"
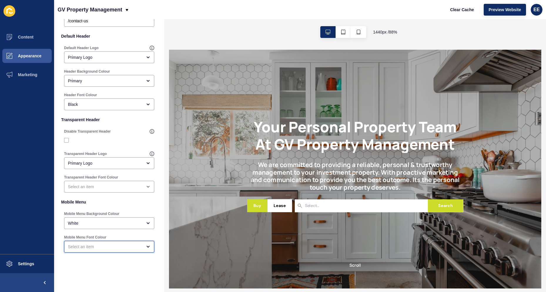
click at [131, 246] on div "open menu" at bounding box center [105, 247] width 74 height 6
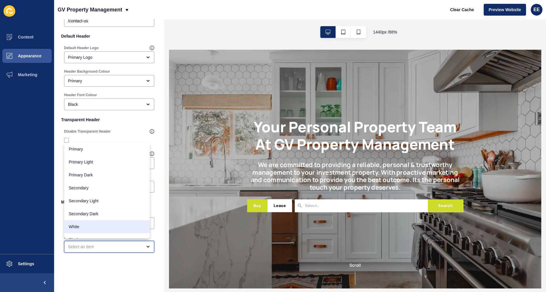
scroll to position [8, 0]
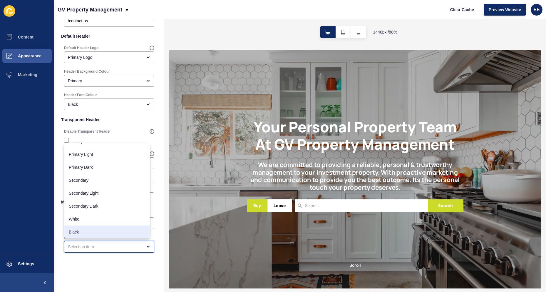
drag, startPoint x: 97, startPoint y: 231, endPoint x: 134, endPoint y: 226, distance: 37.1
click at [97, 231] on span "Black" at bounding box center [107, 232] width 76 height 6
type input "Black"
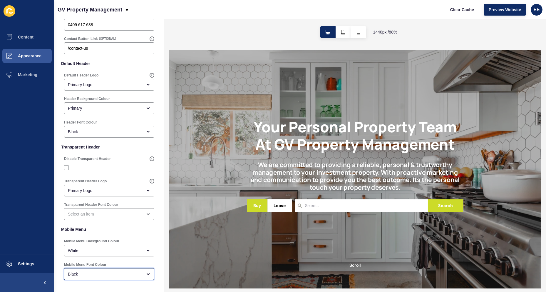
scroll to position [0, 0]
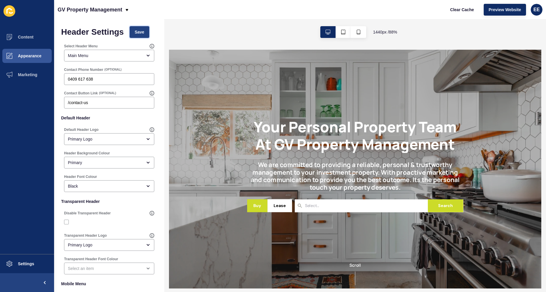
click at [143, 30] on span "Save" at bounding box center [140, 32] width 10 height 6
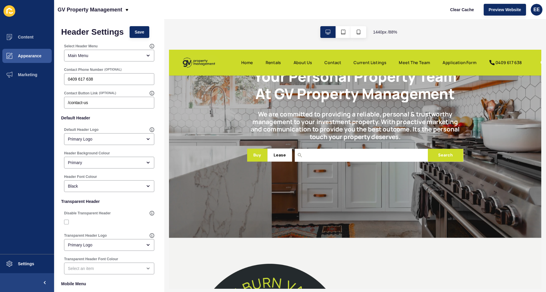
scroll to position [59, 0]
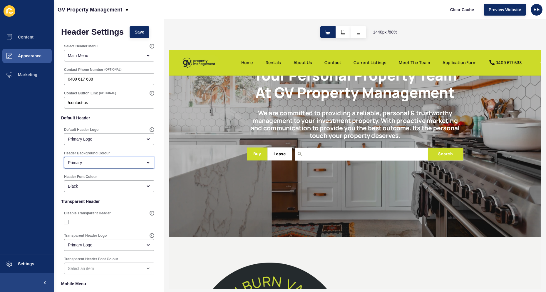
click at [100, 163] on div "Primary" at bounding box center [105, 163] width 74 height 6
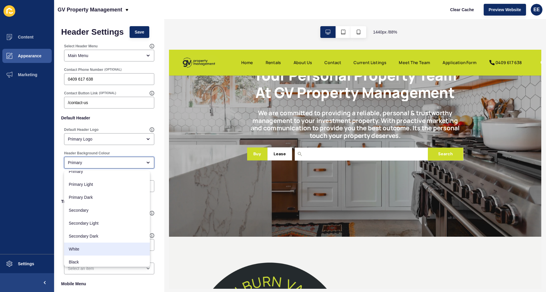
scroll to position [8, 0]
click at [92, 247] on span "White" at bounding box center [107, 247] width 76 height 6
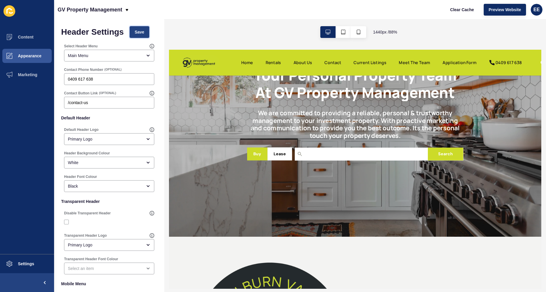
click at [141, 32] on span "Save" at bounding box center [140, 32] width 10 height 6
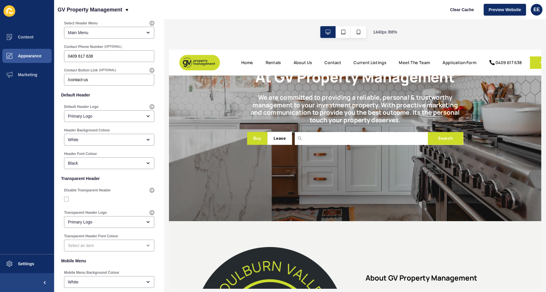
scroll to position [118, 0]
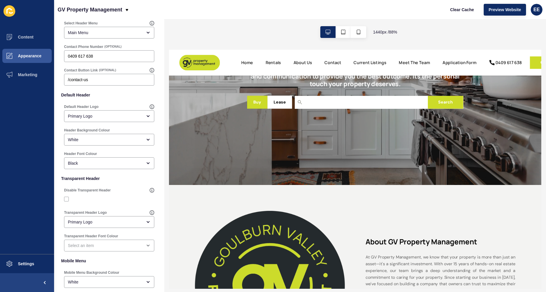
click at [99, 146] on div "Header Background Colour White" at bounding box center [108, 136] width 91 height 19
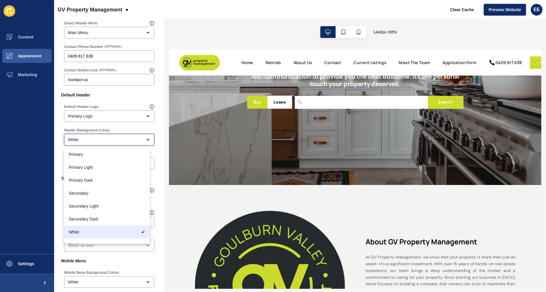
click at [100, 145] on div "White" at bounding box center [109, 140] width 90 height 12
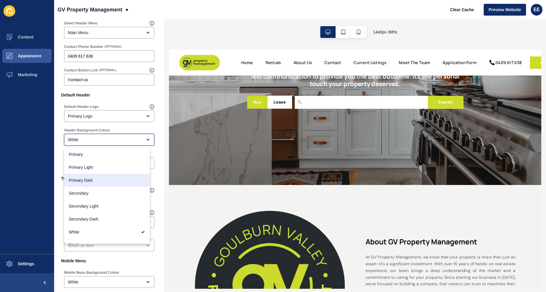
click at [94, 177] on span "Primary Dark" at bounding box center [107, 180] width 76 height 6
type input "Primary Dark"
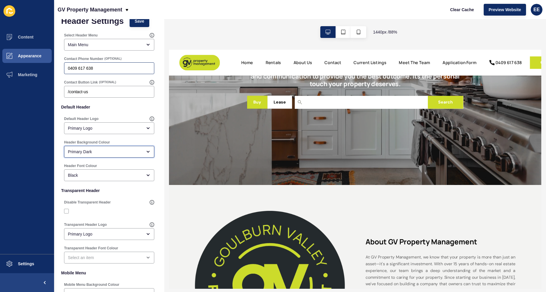
scroll to position [0, 0]
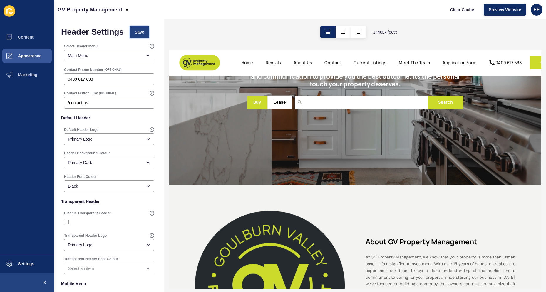
click at [147, 31] on button "Save" at bounding box center [140, 32] width 20 height 12
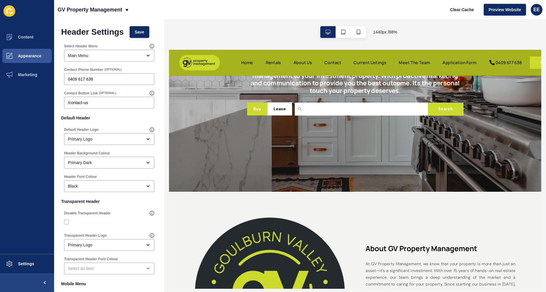
scroll to position [118, 0]
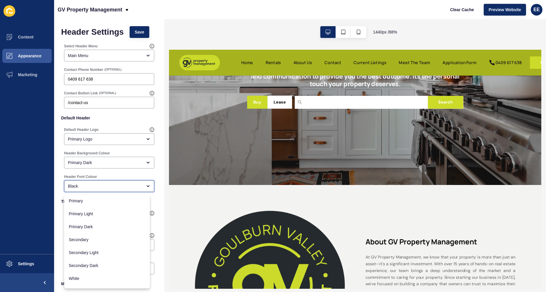
click at [115, 186] on div "Black" at bounding box center [105, 186] width 74 height 6
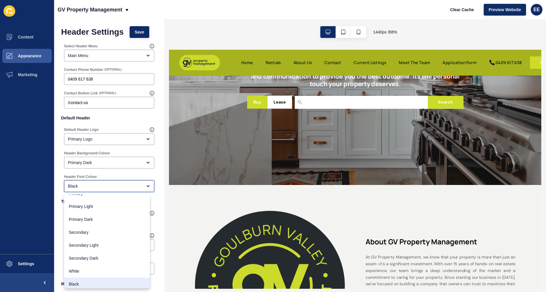
scroll to position [9, 0]
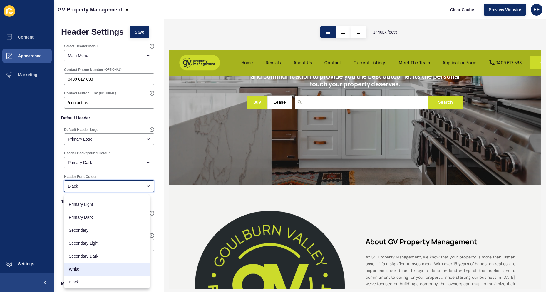
click at [103, 270] on span "White" at bounding box center [107, 269] width 76 height 6
type input "White"
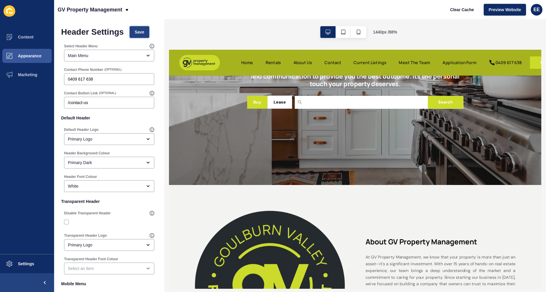
click at [140, 29] on button "Save" at bounding box center [140, 32] width 20 height 12
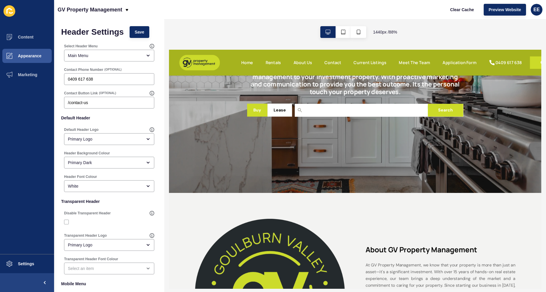
scroll to position [0, 0]
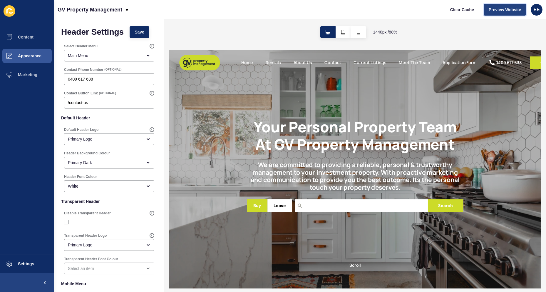
click at [489, 9] on span "Preview Website" at bounding box center [505, 10] width 32 height 6
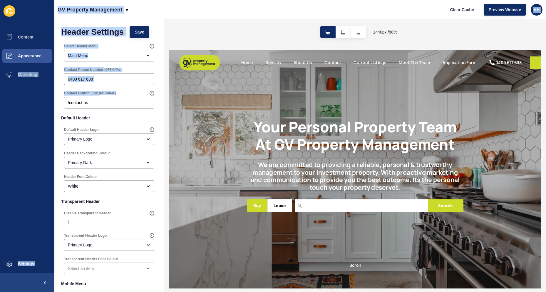
drag, startPoint x: 108, startPoint y: 105, endPoint x: 37, endPoint y: 108, distance: 71.1
click at [38, 108] on div "Content Appearance Marketing Settings GV Property Management Clear Cache Previe…" at bounding box center [273, 146] width 546 height 292
click at [97, 111] on div "Contact Button Link (OPTIONAL) /contact-us" at bounding box center [109, 100] width 96 height 24
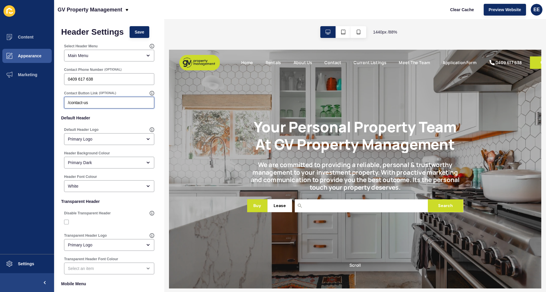
drag, startPoint x: 99, startPoint y: 105, endPoint x: 105, endPoint y: 102, distance: 7.1
click at [99, 105] on input "/contact-us" at bounding box center [109, 103] width 83 height 6
drag, startPoint x: 105, startPoint y: 102, endPoint x: 34, endPoint y: 102, distance: 71.4
click at [34, 102] on div "Content Appearance Marketing Settings GV Property Management Clear Cache Previe…" at bounding box center [273, 146] width 546 height 292
click at [139, 32] on span "Save" at bounding box center [140, 32] width 10 height 6
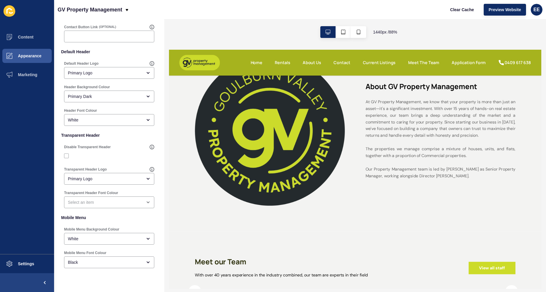
scroll to position [52, 0]
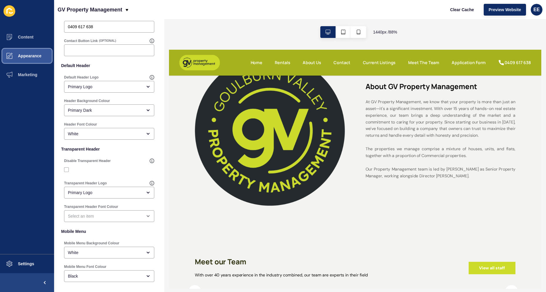
click at [38, 57] on span "Appearance" at bounding box center [20, 55] width 42 height 5
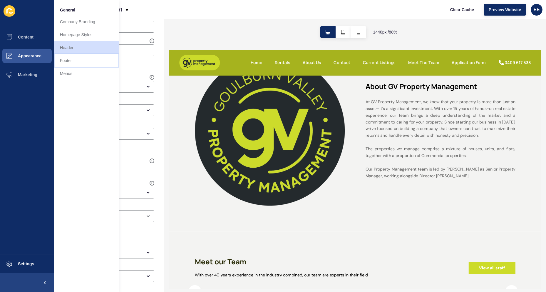
drag, startPoint x: 71, startPoint y: 61, endPoint x: 102, endPoint y: 68, distance: 31.5
click at [72, 61] on link "Footer" at bounding box center [86, 60] width 65 height 13
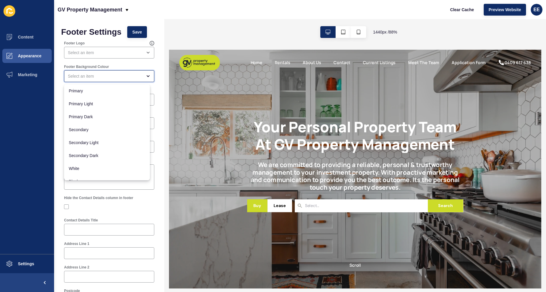
click at [116, 74] on div "close menu" at bounding box center [105, 76] width 74 height 6
drag, startPoint x: 103, startPoint y: 113, endPoint x: 110, endPoint y: 109, distance: 8.7
click at [102, 114] on div "Primary Dark" at bounding box center [107, 116] width 86 height 13
type input "Primary Dark"
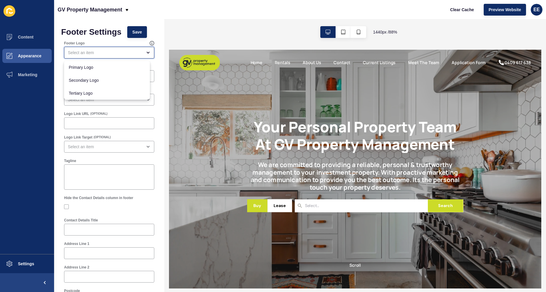
click at [121, 51] on div "close menu" at bounding box center [105, 53] width 74 height 6
drag, startPoint x: 111, startPoint y: 67, endPoint x: 127, endPoint y: 111, distance: 46.5
click at [111, 68] on span "Primary Logo" at bounding box center [107, 67] width 76 height 6
type input "Primary Logo"
click at [116, 99] on div "open menu" at bounding box center [105, 100] width 74 height 6
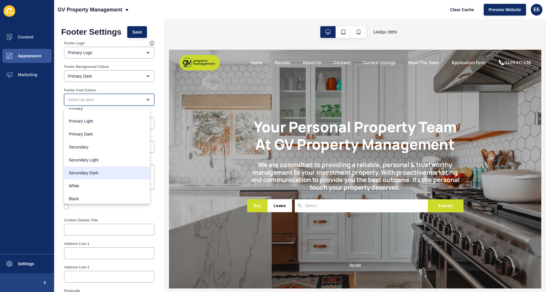
scroll to position [8, 0]
click at [100, 185] on span "White" at bounding box center [107, 184] width 76 height 6
type input "White"
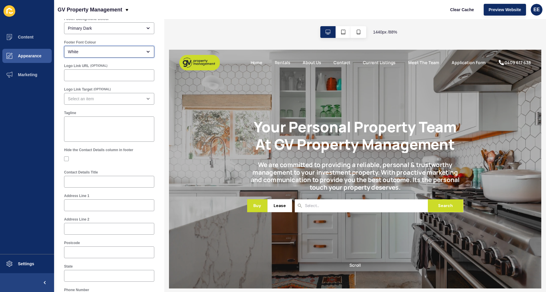
scroll to position [59, 0]
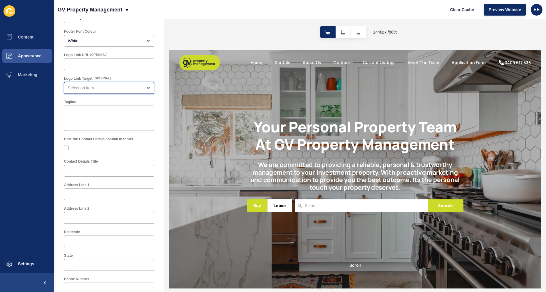
click at [102, 89] on div "open menu" at bounding box center [105, 88] width 74 height 6
drag, startPoint x: 103, startPoint y: 101, endPoint x: 148, endPoint y: 111, distance: 46.7
click at [104, 101] on span "Same browser tab" at bounding box center [107, 103] width 76 height 6
type input "Same browser tab"
click at [118, 118] on textarea "Tagline" at bounding box center [109, 118] width 88 height 24
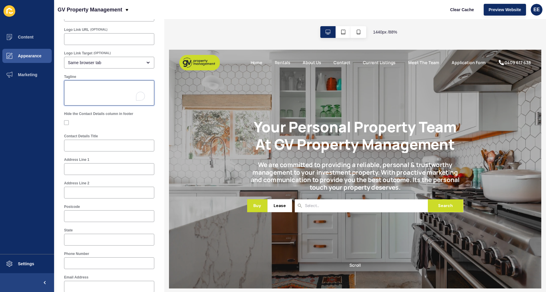
scroll to position [118, 0]
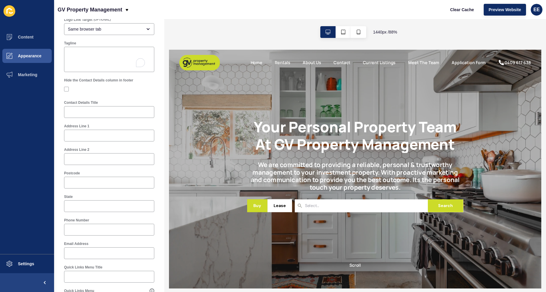
click at [100, 105] on div "Contact Details Title" at bounding box center [108, 109] width 91 height 19
click at [97, 110] on input "Contact Details Title" at bounding box center [109, 112] width 83 height 6
type input "Contact Us"
click at [90, 133] on input "Address Line 1" at bounding box center [109, 135] width 83 height 6
paste input "[STREET_ADDRESS]"
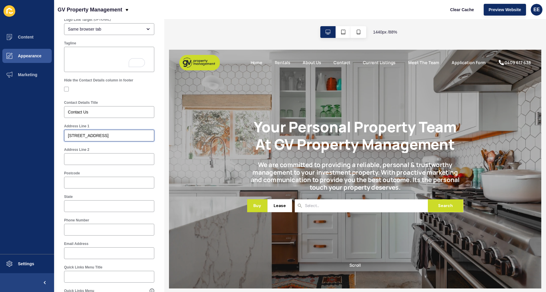
type input "[STREET_ADDRESS]"
click at [104, 177] on div at bounding box center [109, 183] width 90 height 12
paste input "3630"
type input "3630"
click at [81, 207] on input "State" at bounding box center [109, 206] width 83 height 6
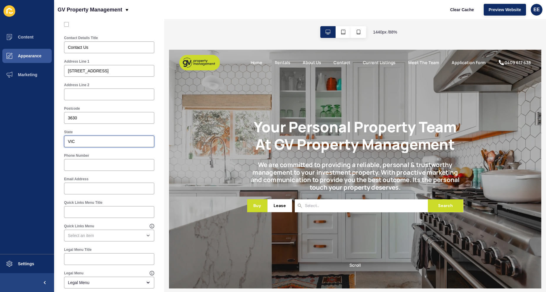
scroll to position [206, 0]
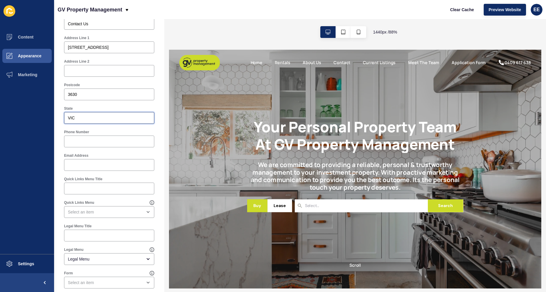
type input "VIC"
click at [93, 142] on input "Phone Number" at bounding box center [109, 141] width 83 height 6
paste input "0409 617 638"
type input "0409 617 638"
click at [91, 159] on div at bounding box center [109, 165] width 90 height 12
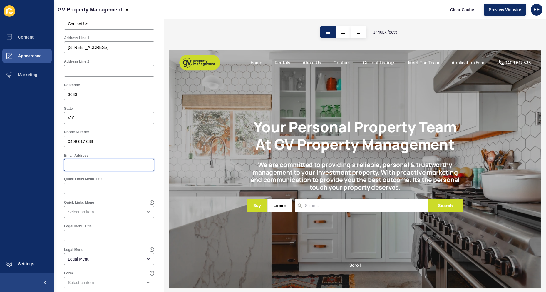
paste input "[EMAIL_ADDRESS][DOMAIN_NAME]"
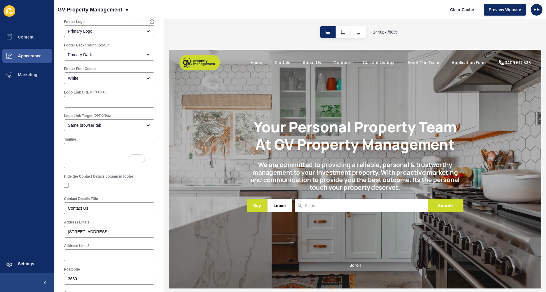
scroll to position [0, 0]
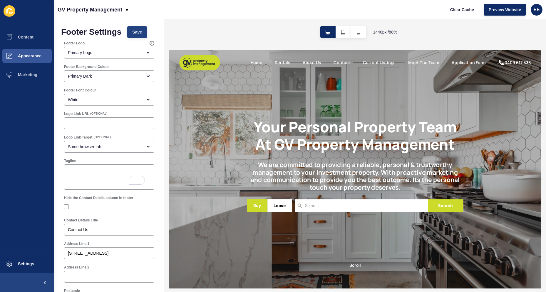
type input "[EMAIL_ADDRESS][DOMAIN_NAME]"
click at [137, 36] on button "Save" at bounding box center [137, 32] width 20 height 12
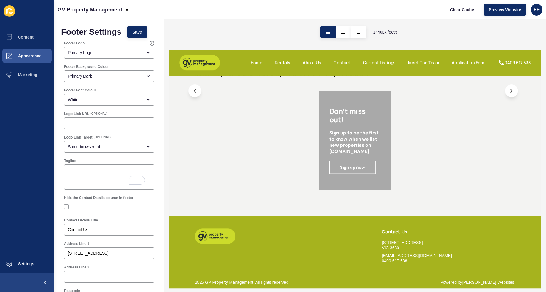
scroll to position [519, 0]
click at [139, 32] on span "Save" at bounding box center [137, 32] width 10 height 6
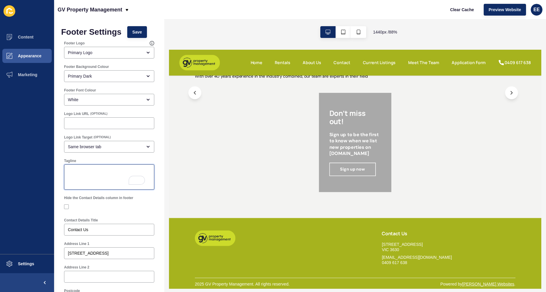
click at [88, 173] on textarea "Tagline" at bounding box center [109, 177] width 88 height 24
paste textarea "It’s the personal touch your property deserves."
type textarea "It’s the personal touch your property deserves."
click at [134, 32] on span "Save" at bounding box center [137, 32] width 10 height 6
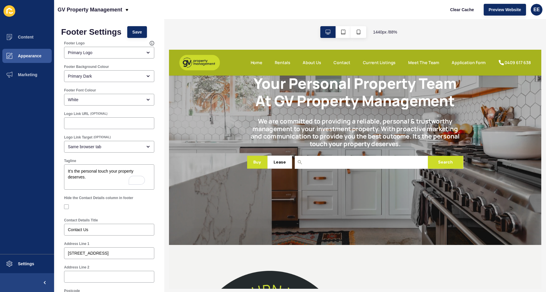
scroll to position [0, 0]
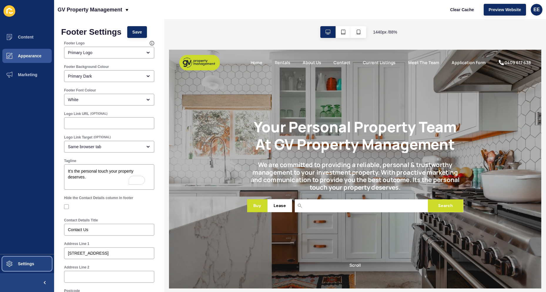
click at [28, 269] on button "Settings" at bounding box center [27, 263] width 54 height 19
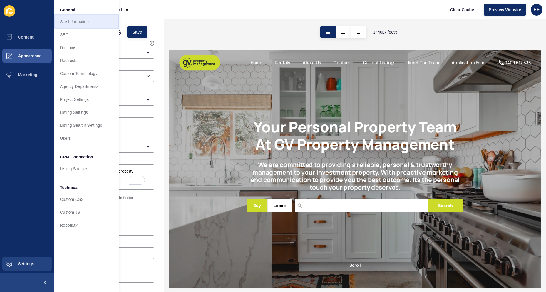
click at [92, 25] on link "Site Information" at bounding box center [86, 21] width 65 height 13
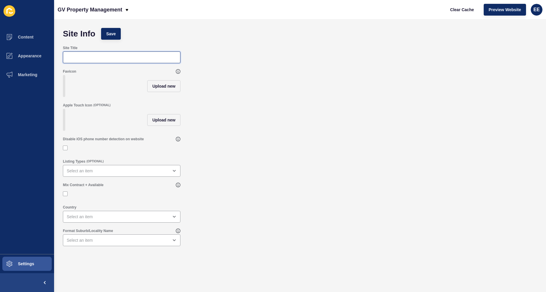
click at [84, 59] on input "Site Title" at bounding box center [122, 57] width 110 height 6
type input "GV Property Management"
click at [166, 88] on span "Upload new" at bounding box center [163, 86] width 23 height 6
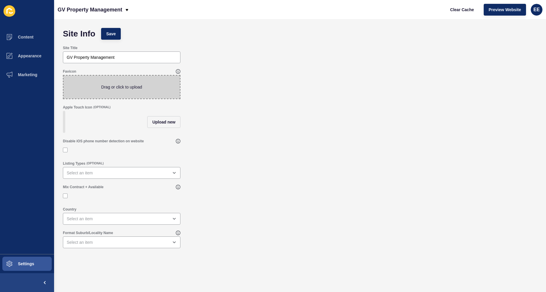
click at [143, 88] on span at bounding box center [121, 87] width 116 height 23
click at [63, 76] on input "Drag or click to upload" at bounding box center [63, 76] width 0 height 0
type input "C:\fakepath\GVPM-ICON-SQR-SHINE.png"
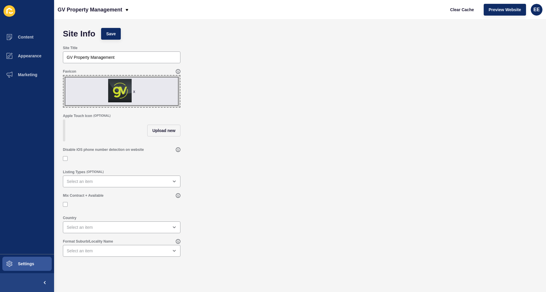
click at [79, 179] on div "Listing Types (OPTIONAL)" at bounding box center [121, 178] width 119 height 19
click at [63, 163] on div "Disable iOS phone number detection on website" at bounding box center [121, 156] width 119 height 18
click at [64, 207] on label at bounding box center [65, 204] width 5 height 5
click at [64, 206] on input "Mix Contract + Available" at bounding box center [66, 204] width 4 height 4
checkbox input "true"
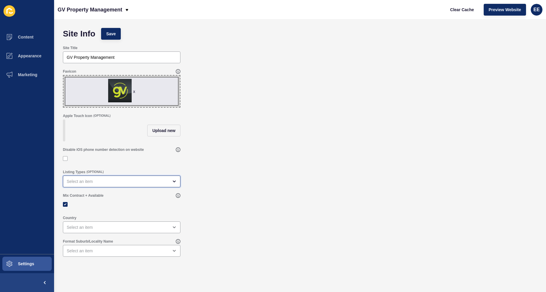
click at [107, 184] on div "open menu" at bounding box center [118, 181] width 102 height 6
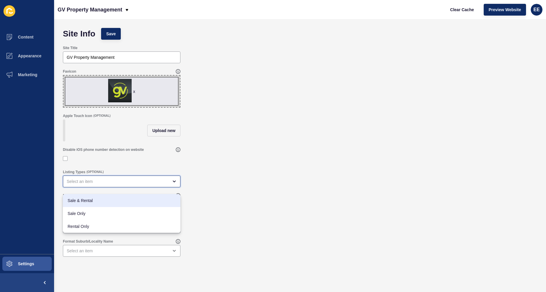
click at [100, 201] on span "Sale & Rental" at bounding box center [122, 200] width 108 height 6
type input "Sale & Rental"
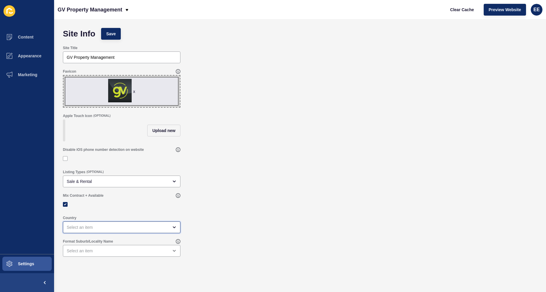
click at [77, 229] on div "open menu" at bounding box center [118, 227] width 102 height 6
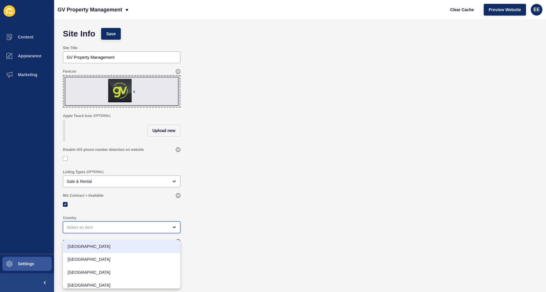
click at [94, 250] on div "[GEOGRAPHIC_DATA]" at bounding box center [122, 246] width 118 height 13
type input "[GEOGRAPHIC_DATA]"
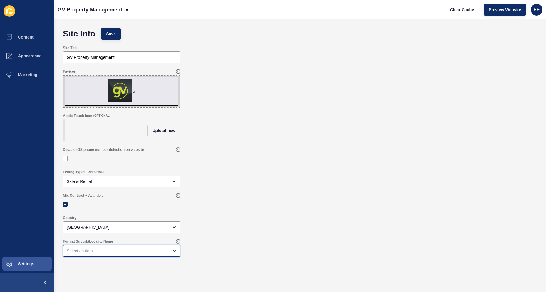
click at [97, 254] on div "open menu" at bounding box center [118, 251] width 102 height 6
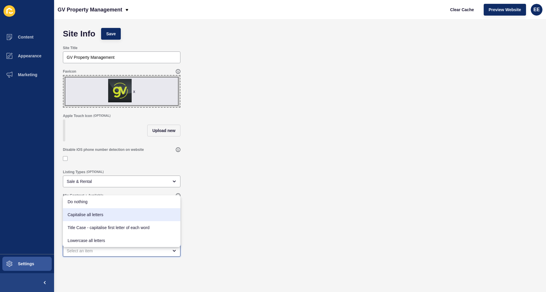
click at [101, 214] on span "Capitalise all letters" at bounding box center [122, 215] width 108 height 6
type input "Capitalise all letters"
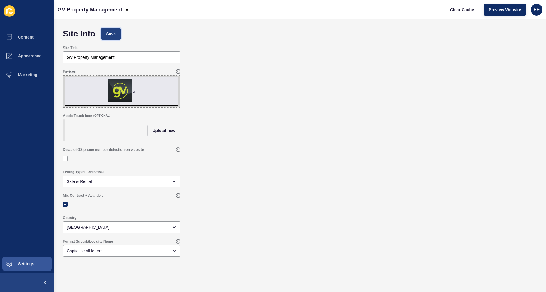
click at [115, 36] on span "Save" at bounding box center [111, 34] width 10 height 6
click at [111, 35] on span "Save" at bounding box center [111, 34] width 10 height 6
click at [30, 38] on span "Content" at bounding box center [16, 37] width 34 height 5
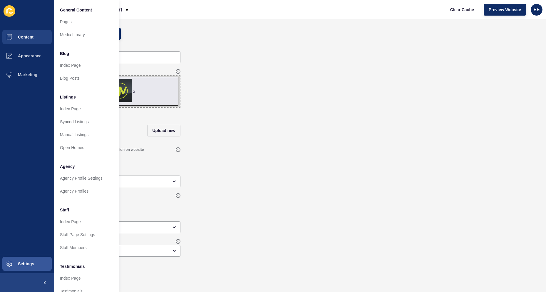
click at [267, 118] on div "Apple Touch Icon (OPTIONAL) Upload new" at bounding box center [300, 127] width 480 height 34
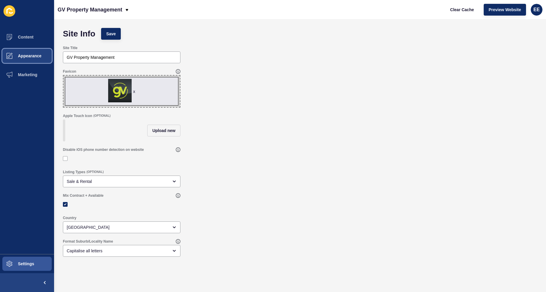
click at [30, 56] on span "Appearance" at bounding box center [20, 55] width 42 height 5
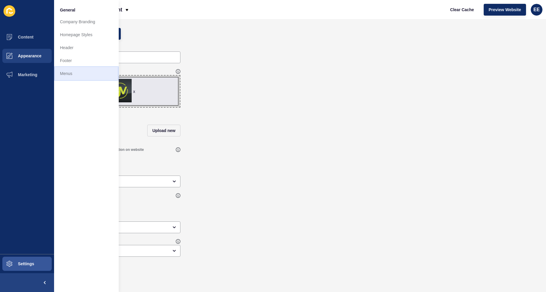
click at [72, 71] on link "Menus" at bounding box center [86, 73] width 65 height 13
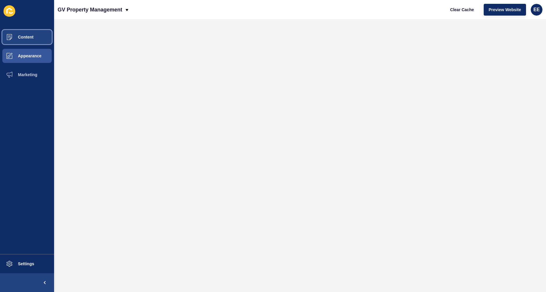
click at [19, 39] on span "Content" at bounding box center [16, 37] width 34 height 5
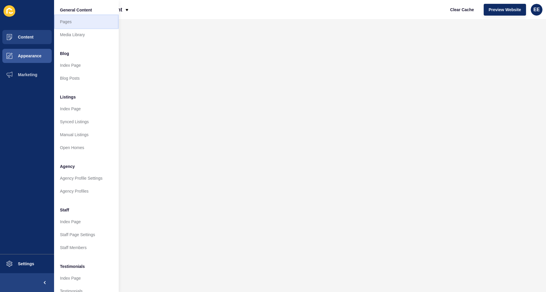
click at [63, 20] on link "Pages" at bounding box center [86, 21] width 65 height 13
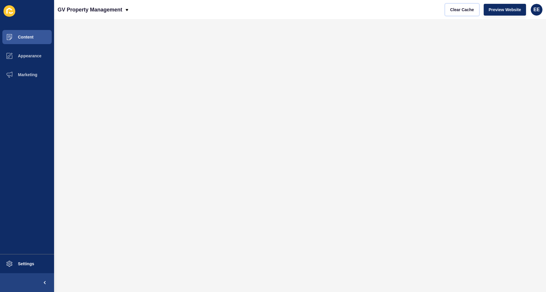
drag, startPoint x: 455, startPoint y: 8, endPoint x: 454, endPoint y: 16, distance: 8.3
click at [456, 8] on span "Clear Cache" at bounding box center [462, 10] width 24 height 6
click at [18, 36] on span "Content" at bounding box center [16, 37] width 34 height 5
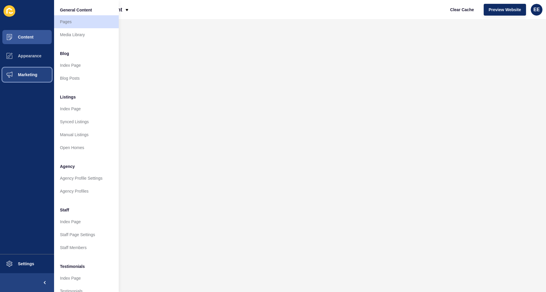
click at [31, 70] on button "Marketing" at bounding box center [27, 74] width 54 height 19
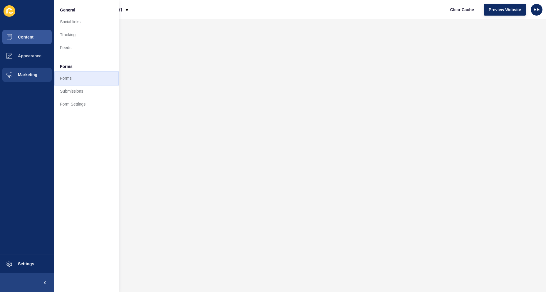
click at [81, 78] on link "Forms" at bounding box center [86, 78] width 65 height 13
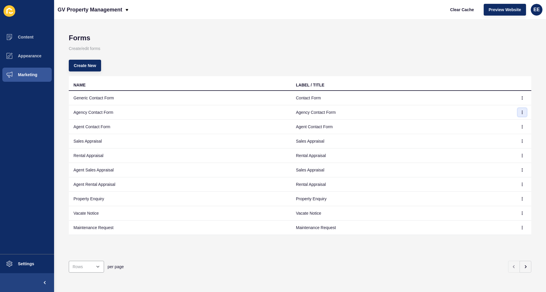
click at [520, 111] on icon "button" at bounding box center [522, 112] width 4 height 4
click at [491, 125] on link "Edit" at bounding box center [501, 124] width 41 height 13
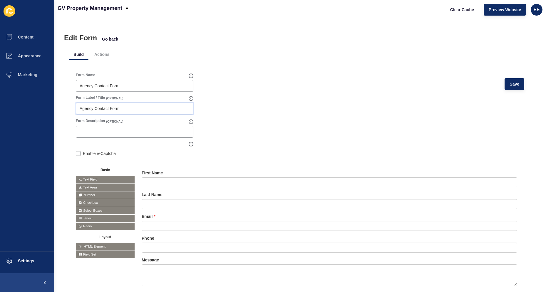
drag, startPoint x: 130, startPoint y: 107, endPoint x: 36, endPoint y: 107, distance: 93.7
click at [36, 107] on div "Content Appearance Marketing Settings GV Property Management Clear Cache Previe…" at bounding box center [273, 146] width 546 height 292
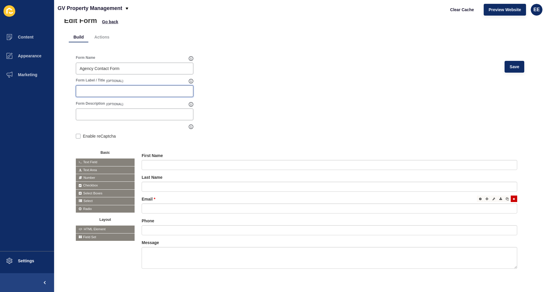
scroll to position [35, 0]
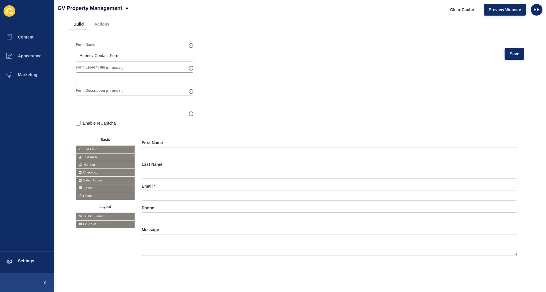
click at [320, 109] on form "Form Name Agency Contact Form Save Form Label / Title (OPTIONAL) Form Descripti…" at bounding box center [300, 156] width 448 height 228
click at [479, 141] on icon at bounding box center [480, 142] width 3 height 3
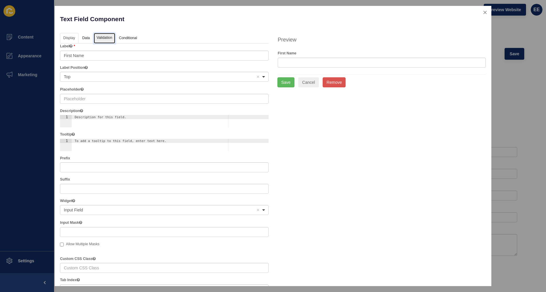
click at [102, 41] on link "Validation" at bounding box center [104, 38] width 21 height 11
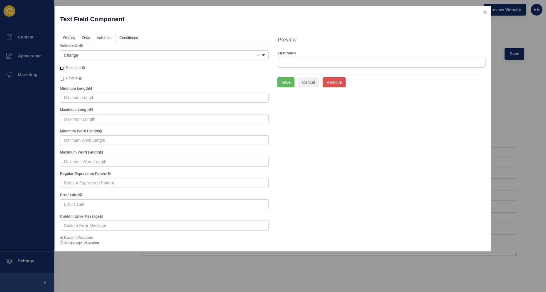
drag, startPoint x: 63, startPoint y: 68, endPoint x: 73, endPoint y: 68, distance: 10.0
click at [63, 68] on input "Required" at bounding box center [62, 68] width 4 height 4
checkbox input "true"
click at [285, 80] on button "Save" at bounding box center [285, 82] width 17 height 10
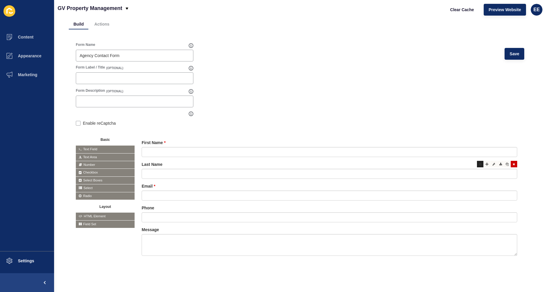
click at [477, 161] on div at bounding box center [480, 164] width 6 height 6
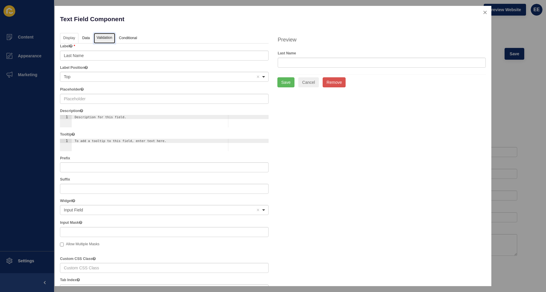
click at [107, 36] on link "Validation" at bounding box center [104, 38] width 21 height 11
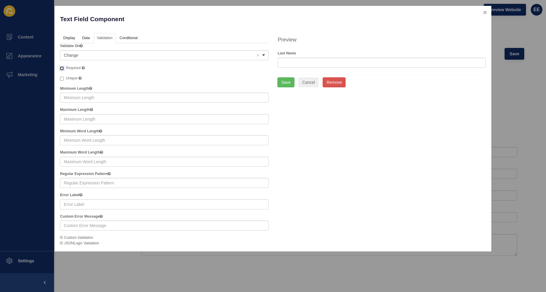
click at [62, 67] on input "Required" at bounding box center [62, 68] width 4 height 4
checkbox input "true"
click at [292, 82] on button "Save" at bounding box center [285, 82] width 17 height 10
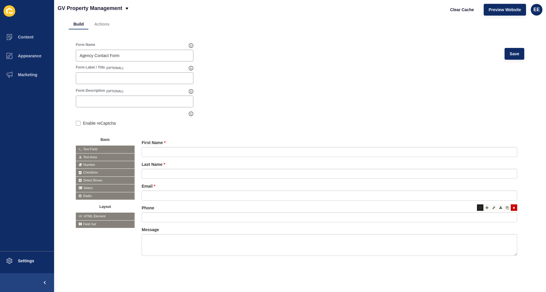
click at [477, 204] on div at bounding box center [480, 207] width 6 height 6
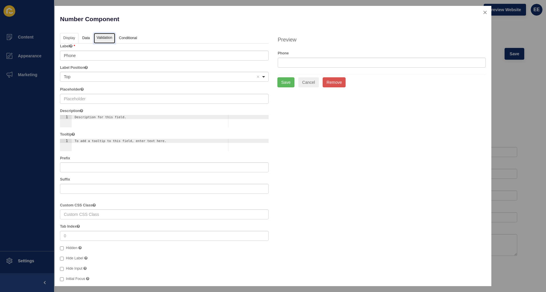
click at [110, 38] on link "Validation" at bounding box center [104, 38] width 21 height 11
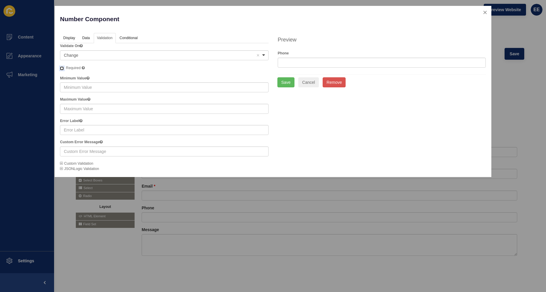
click at [63, 66] on input "Required A required field must be filled in before the form can be submitted." at bounding box center [62, 68] width 4 height 4
checkbox input "true"
click at [289, 81] on button "Save" at bounding box center [285, 82] width 17 height 10
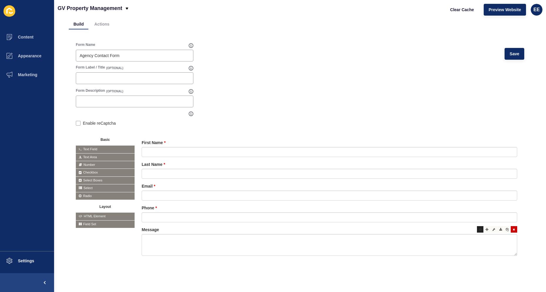
click at [479, 228] on icon at bounding box center [480, 229] width 3 height 3
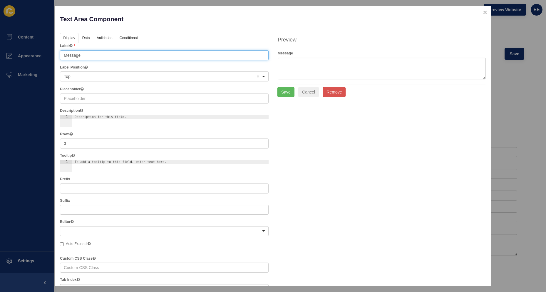
drag, startPoint x: 98, startPoint y: 53, endPoint x: 6, endPoint y: 55, distance: 92.3
click at [6, 55] on div "Text Area Component Help Display Data Validation API Conditional Logic Layout L…" at bounding box center [273, 146] width 546 height 292
type input "How can we help?"
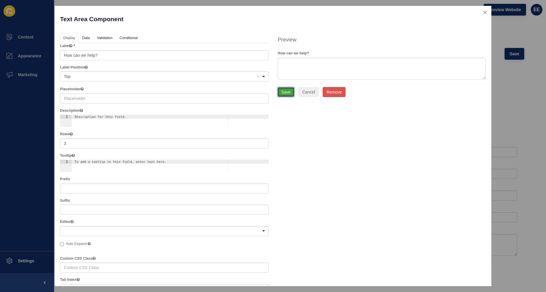
click at [280, 92] on button "Save" at bounding box center [285, 92] width 17 height 10
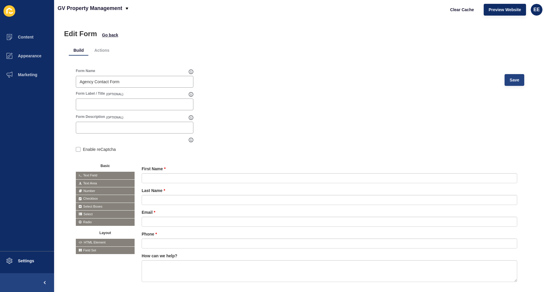
scroll to position [0, 0]
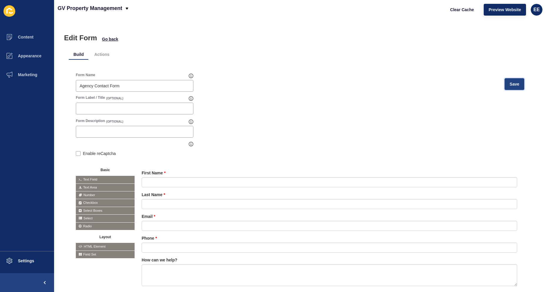
click at [509, 84] on span "Save" at bounding box center [514, 84] width 10 height 6
click at [100, 56] on li "Actions" at bounding box center [102, 54] width 24 height 11
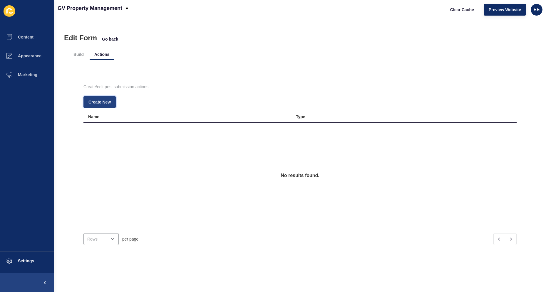
click at [88, 98] on button "Create New" at bounding box center [99, 102] width 32 height 12
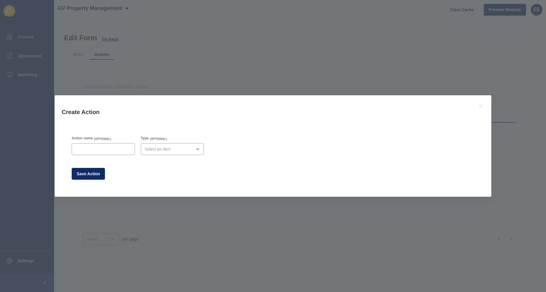
click at [83, 155] on div "Action name (OPTIONAL)" at bounding box center [103, 145] width 64 height 20
click at [87, 152] on input "Action name" at bounding box center [104, 149] width 56 height 6
type input "Admin Email"
click at [177, 150] on div "open menu" at bounding box center [168, 149] width 47 height 6
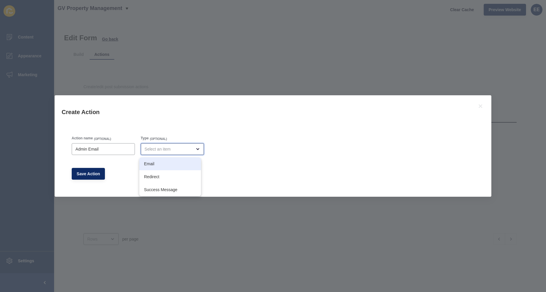
click at [169, 164] on span "Email" at bounding box center [170, 164] width 52 height 6
type input "Email"
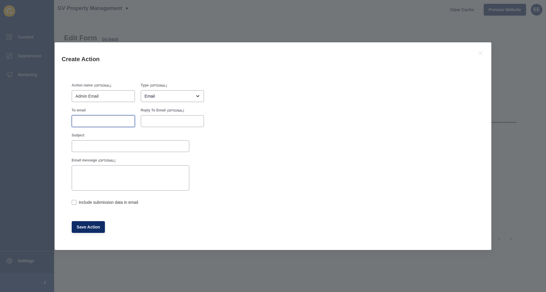
click at [90, 119] on input "To email" at bounding box center [104, 121] width 56 height 6
paste input "[EMAIL_ADDRESS][DOMAIN_NAME]"
type input "[EMAIL_ADDRESS][DOMAIN_NAME]"
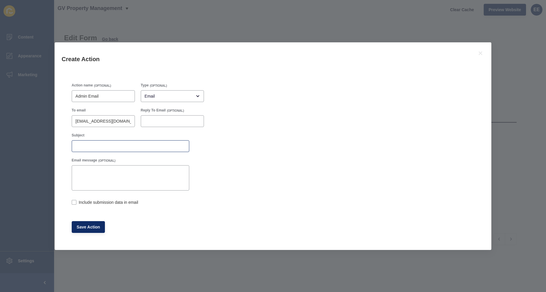
click at [98, 150] on div at bounding box center [131, 146] width 118 height 12
type input "C"
type input "Agency Contact Form Submission"
click at [101, 170] on textarea "Email message" at bounding box center [131, 178] width 116 height 24
click at [78, 202] on div "Include submission data in email" at bounding box center [131, 202] width 118 height 6
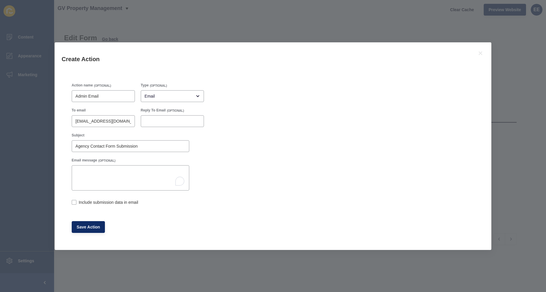
click at [76, 202] on div "Include submission data in email" at bounding box center [131, 202] width 118 height 6
click at [76, 203] on label at bounding box center [74, 202] width 5 height 5
click at [76, 203] on input "Include submission data in email" at bounding box center [74, 203] width 4 height 4
checkbox input "true"
click at [90, 225] on span "Save Action" at bounding box center [89, 227] width 24 height 6
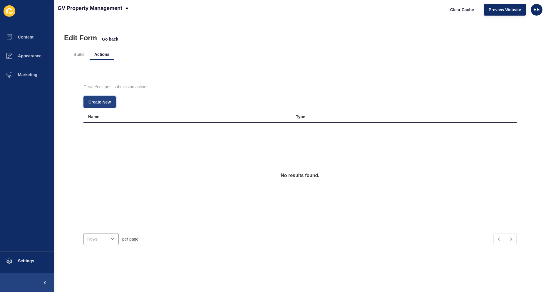
click at [106, 100] on span "Create New" at bounding box center [99, 102] width 22 height 6
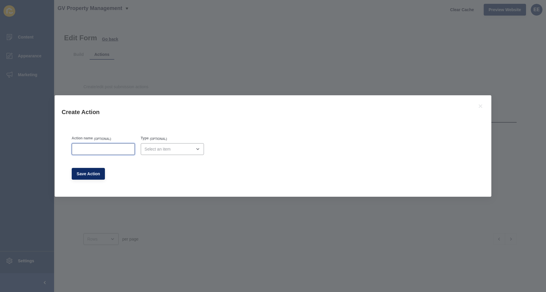
click at [119, 152] on input "Action name" at bounding box center [104, 149] width 56 height 6
type input "Success Message"
click at [159, 146] on div "open menu" at bounding box center [172, 149] width 63 height 12
click at [167, 187] on span "Success Message" at bounding box center [170, 190] width 52 height 6
type input "Success Message"
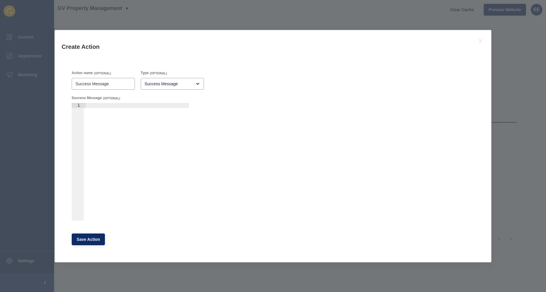
click at [117, 104] on div at bounding box center [135, 167] width 105 height 128
click at [151, 105] on div "Your information has been successfully submitted. Thank you and will get in tou…" at bounding box center [95, 164] width 188 height 123
type textarea "Your information has been successfully submitted. Thank you and we'll get in to…"
click at [96, 236] on button "Save Action" at bounding box center [88, 239] width 33 height 12
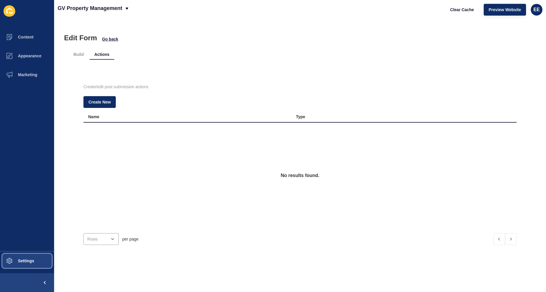
drag, startPoint x: 18, startPoint y: 263, endPoint x: 99, endPoint y: 232, distance: 86.4
click at [27, 261] on button "Settings" at bounding box center [27, 260] width 54 height 19
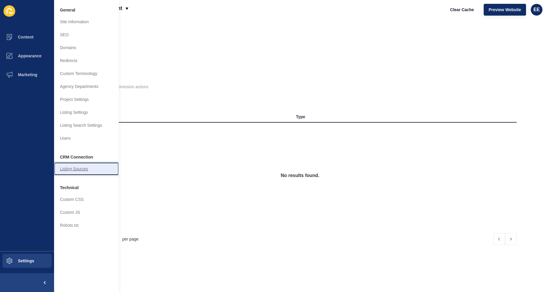
click at [71, 168] on link "Listing Sources" at bounding box center [86, 168] width 65 height 13
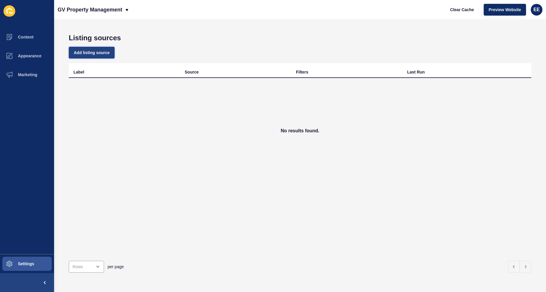
click at [95, 53] on span "Add listing source" at bounding box center [92, 53] width 36 height 6
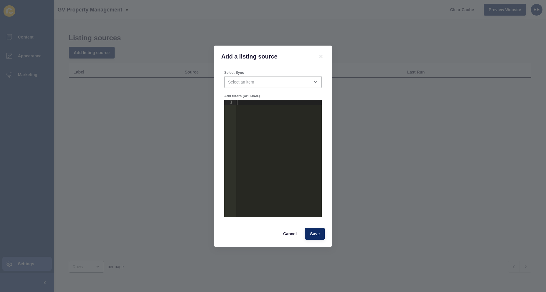
click at [256, 104] on div at bounding box center [278, 164] width 85 height 128
paste textarea "}"
type textarea "}"
click at [261, 80] on div "open menu" at bounding box center [269, 82] width 82 height 6
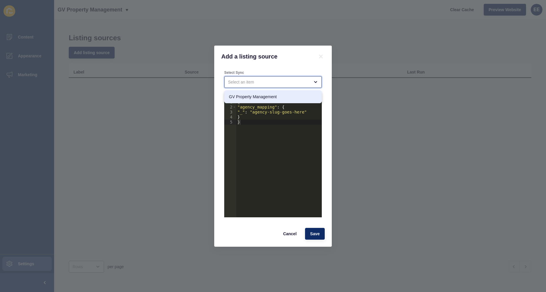
click at [259, 97] on span "GV Property Management" at bounding box center [273, 97] width 88 height 6
type input "GV Property Management"
drag, startPoint x: 259, startPoint y: 112, endPoint x: 298, endPoint y: 112, distance: 39.7
click at [298, 112] on div "{ "agency_mapping" : { "_" : "agency-slug-goes-here" } }" at bounding box center [278, 164] width 85 height 128
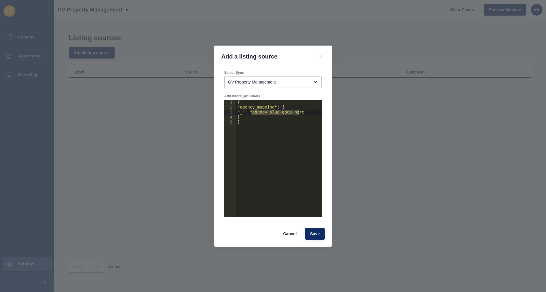
paste textarea "gv-property-management"
type textarea ""_": "gv-property-management""
click at [315, 229] on button "Save" at bounding box center [315, 234] width 20 height 12
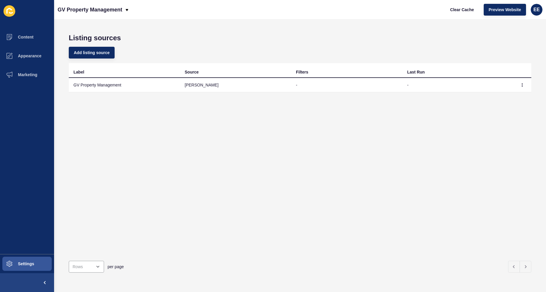
click at [263, 190] on div "Label Source Filters Last Run GV Property Management [PERSON_NAME] - -" at bounding box center [300, 159] width 462 height 193
click at [128, 7] on div "GV Property Management" at bounding box center [94, 9] width 72 height 15
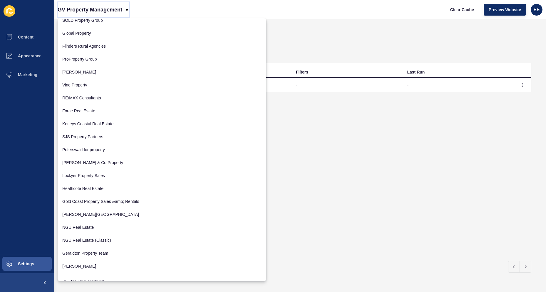
scroll to position [996, 0]
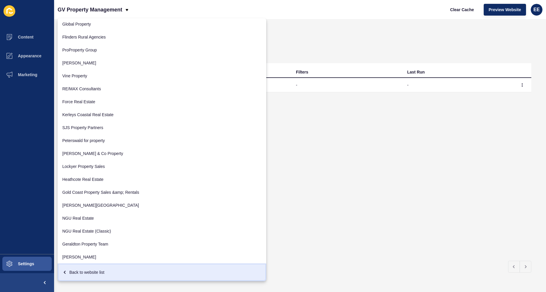
click at [76, 271] on div "Back to website list" at bounding box center [161, 272] width 199 height 11
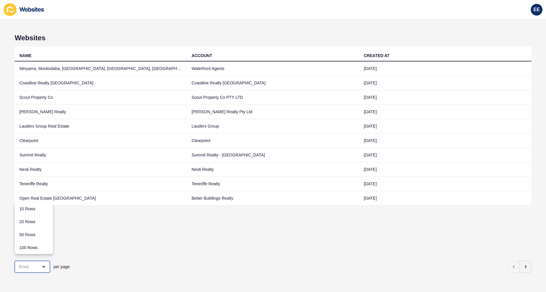
click at [41, 261] on div "close menu" at bounding box center [32, 267] width 35 height 12
drag, startPoint x: 43, startPoint y: 249, endPoint x: 140, endPoint y: 225, distance: 100.3
click at [45, 248] on div "100 Rows" at bounding box center [33, 247] width 29 height 6
type input "100 Rows"
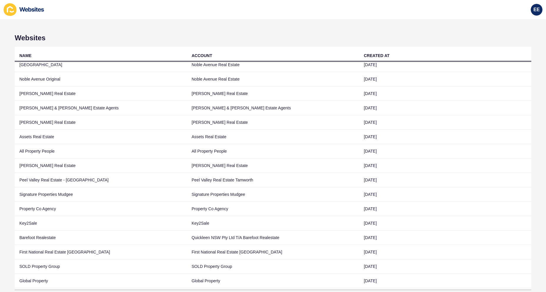
scroll to position [940, 0]
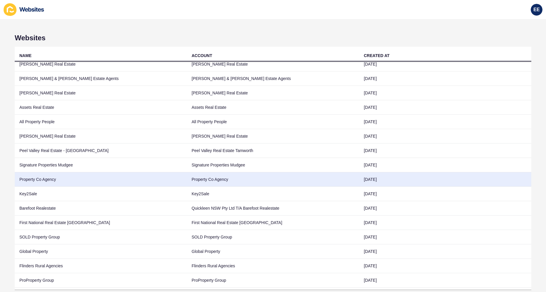
click at [51, 177] on td "Property Co Agency" at bounding box center [101, 179] width 172 height 14
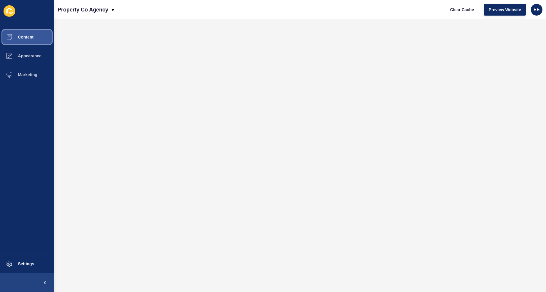
click at [29, 36] on span "Content" at bounding box center [16, 37] width 34 height 5
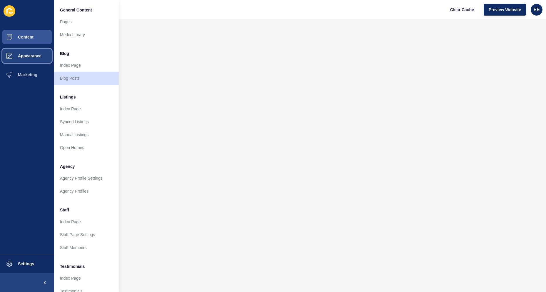
drag, startPoint x: 38, startPoint y: 58, endPoint x: 43, endPoint y: 56, distance: 4.8
click at [38, 57] on span "Appearance" at bounding box center [20, 55] width 42 height 5
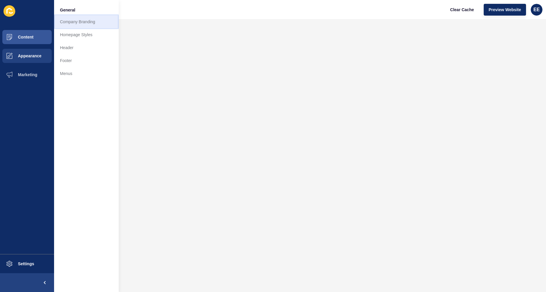
click at [77, 21] on link "Company Branding" at bounding box center [86, 21] width 65 height 13
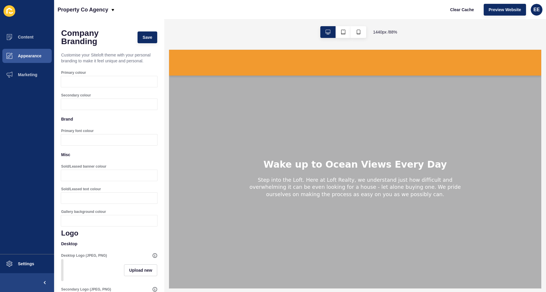
click at [103, 84] on div at bounding box center [114, 81] width 85 height 11
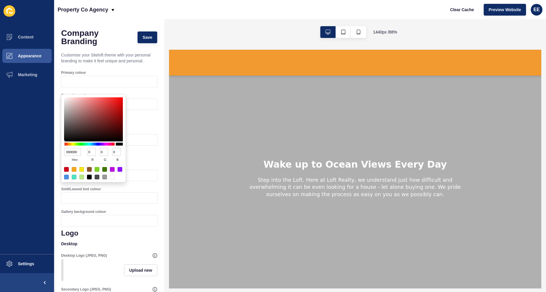
click at [74, 149] on input "000000" at bounding box center [72, 152] width 17 height 8
paste input "#b4d6ce"
type input "#b4d6ce"
type input "180"
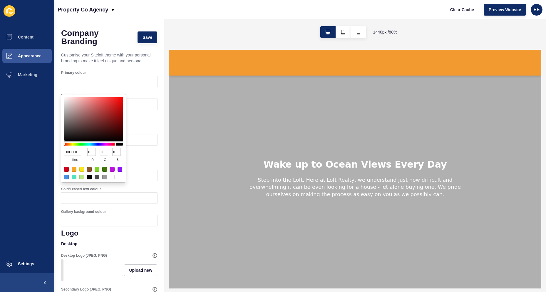
type input "214"
type input "206"
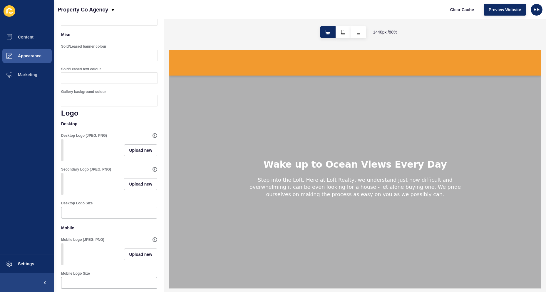
scroll to position [147, 0]
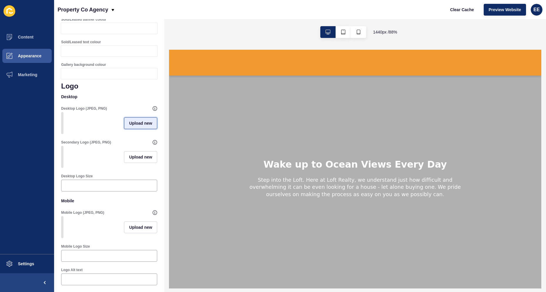
click at [133, 126] on span "Upload new" at bounding box center [140, 123] width 23 height 6
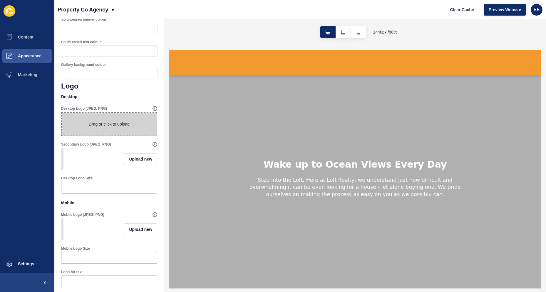
click at [110, 128] on span at bounding box center [109, 124] width 95 height 23
click at [62, 113] on input "Drag or click to upload" at bounding box center [62, 113] width 0 height 0
type input "C:\fakepath\Property Co.png"
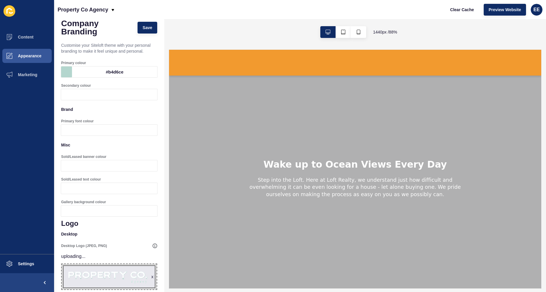
scroll to position [0, 0]
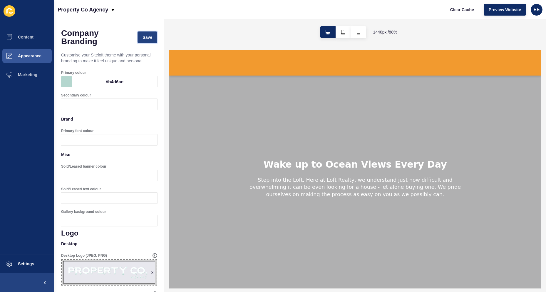
click at [142, 39] on span "Save" at bounding box center [147, 37] width 10 height 6
click at [35, 54] on span "Appearance" at bounding box center [20, 55] width 42 height 5
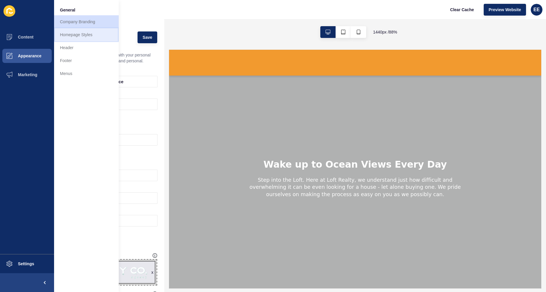
click at [69, 34] on link "Homepage Styles" at bounding box center [86, 34] width 65 height 13
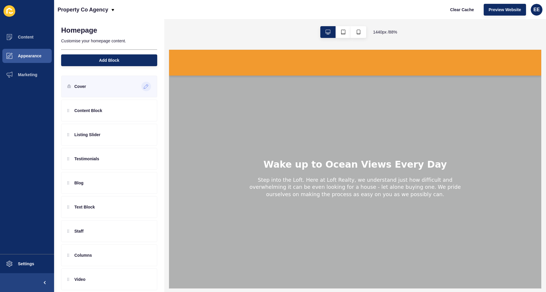
click at [144, 87] on icon at bounding box center [146, 86] width 5 height 5
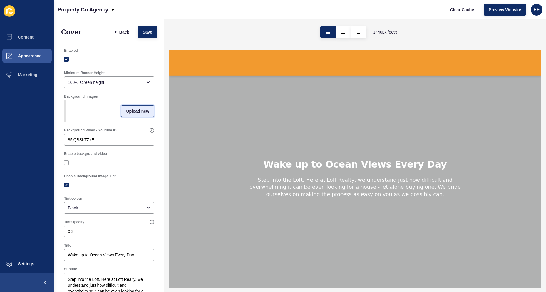
click at [128, 112] on span "Upload new" at bounding box center [137, 111] width 23 height 6
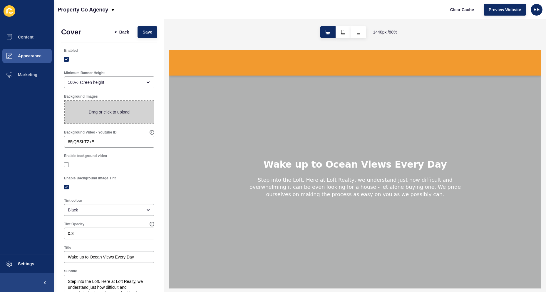
click at [100, 114] on span at bounding box center [109, 111] width 89 height 23
click at [65, 100] on input "Drag or click to upload" at bounding box center [65, 100] width 0 height 0
type input "C:\fakepath\aerialstock.jpg"
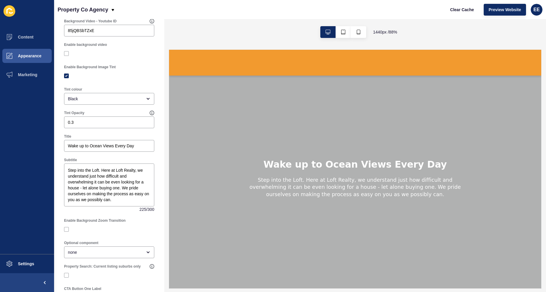
scroll to position [147, 0]
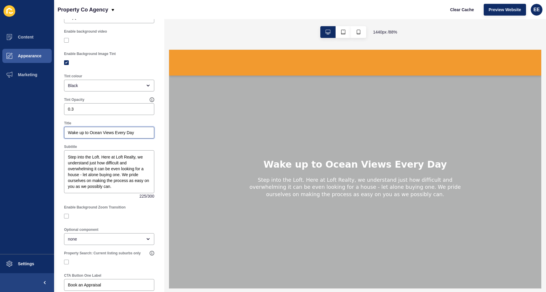
drag, startPoint x: 141, startPoint y: 133, endPoint x: 48, endPoint y: 128, distance: 93.3
click at [47, 128] on div "Content Appearance Marketing Settings Property Co Agency Clear Cache Preview We…" at bounding box center [273, 146] width 546 height 292
paste input "Your Local Property Experts"
type input "Your Local Property Experts"
drag, startPoint x: 117, startPoint y: 178, endPoint x: 113, endPoint y: 180, distance: 4.2
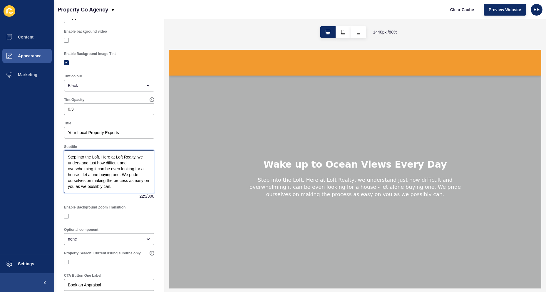
click at [117, 178] on textarea "Step into the Loft. Here at Loft Realty, we understand just how difficult and o…" at bounding box center [109, 171] width 88 height 41
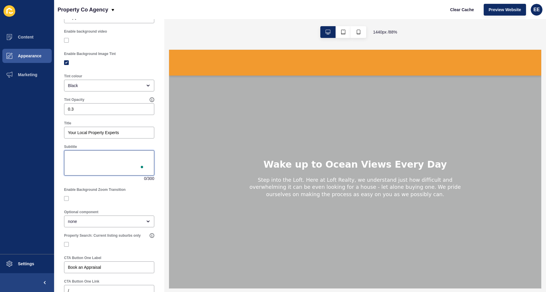
paste textarea "Whether buying, selling, or investing, we guide you with expert insight, transp…"
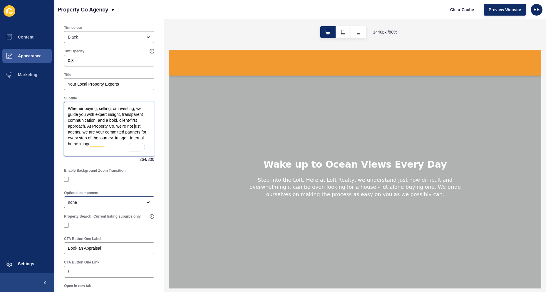
scroll to position [192, 0]
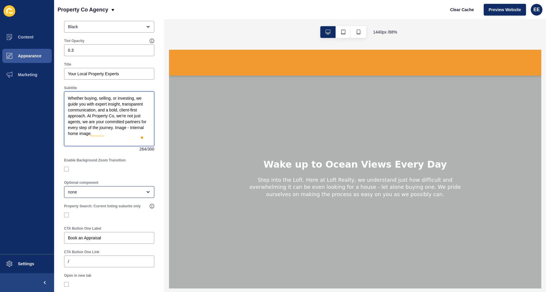
type textarea "Whether buying, selling, or investing, we guide you with expert insight, transp…"
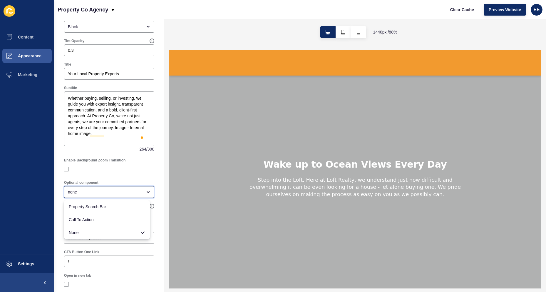
click at [127, 193] on div "none" at bounding box center [105, 192] width 74 height 6
click at [118, 207] on span "Property Search Bar" at bounding box center [107, 207] width 76 height 6
type input "Property Search Bar"
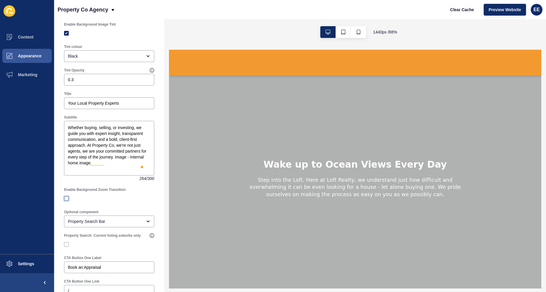
click at [67, 198] on label at bounding box center [66, 198] width 5 height 5
click at [67, 198] on input "Enable Background Zoom Transition" at bounding box center [67, 198] width 4 height 4
checkbox input "true"
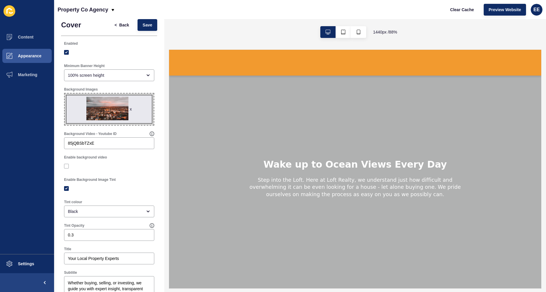
scroll to position [0, 0]
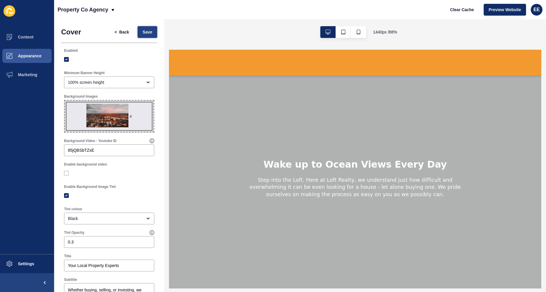
click at [147, 28] on button "Save" at bounding box center [147, 32] width 20 height 12
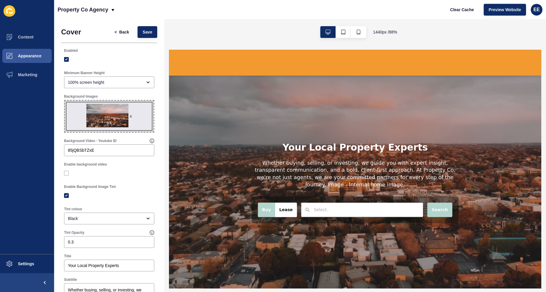
click at [98, 118] on span "x" at bounding box center [109, 115] width 89 height 31
click at [65, 100] on input "x Drag or click to upload" at bounding box center [65, 100] width 0 height 0
type input "C:\fakepath\kitchenimage.jpg"
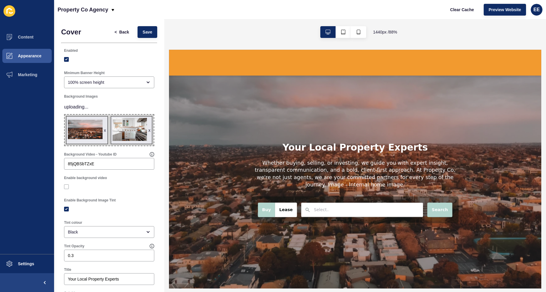
click at [101, 130] on span "x x" at bounding box center [109, 130] width 89 height 31
click at [101, 127] on span "x x" at bounding box center [109, 130] width 89 height 31
click at [65, 115] on input "x x Drag or click to upload" at bounding box center [65, 115] width 0 height 0
click at [104, 129] on div "x" at bounding box center [105, 130] width 2 height 6
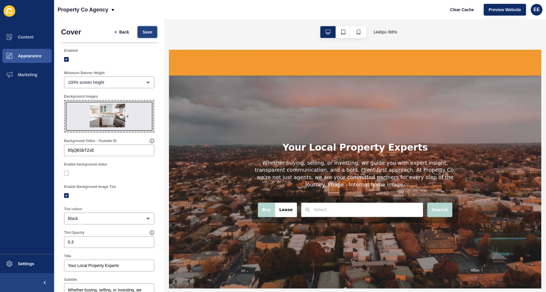
click at [142, 33] on span "Save" at bounding box center [147, 32] width 10 height 6
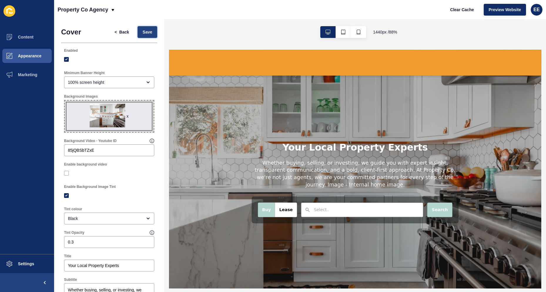
click at [145, 31] on span "Save" at bounding box center [147, 32] width 10 height 6
click at [115, 33] on span "<" at bounding box center [117, 32] width 5 height 6
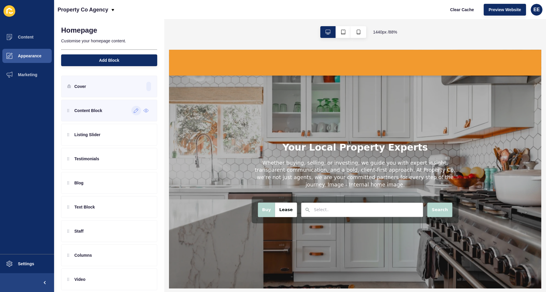
click at [134, 111] on icon at bounding box center [136, 110] width 5 height 5
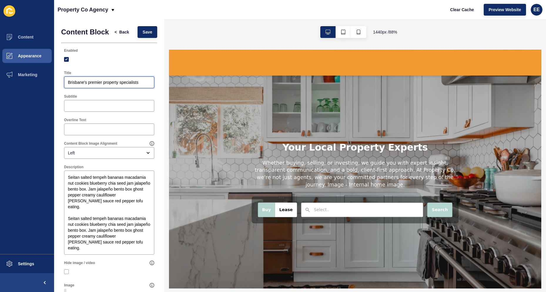
click at [85, 85] on input "Brisbane's premier property specialists" at bounding box center [109, 82] width 83 height 6
paste input "Property Co."
type input "About Property Co."
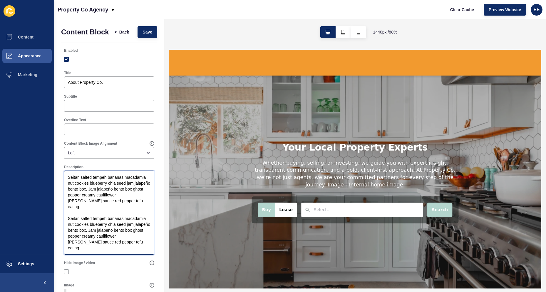
click at [77, 229] on textarea "Seitan salted tempeh bananas macadamia nut cookies blueberry chia seed jam jala…" at bounding box center [109, 212] width 88 height 82
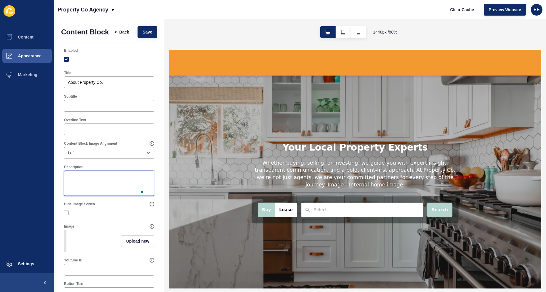
paste textarea "Founded in [DATE] by [PERSON_NAME], Property Co draws on over 20 years of real …"
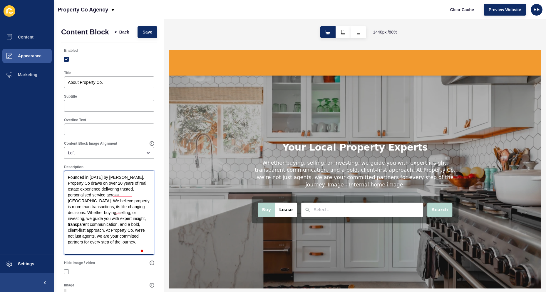
scroll to position [29, 0]
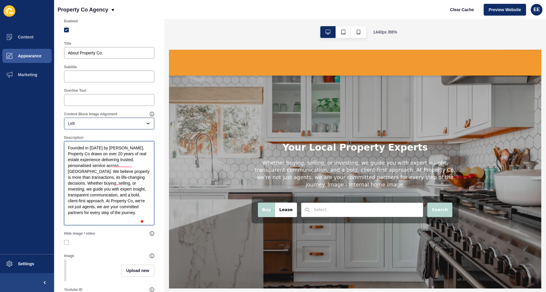
type textarea "Founded in [DATE] by [PERSON_NAME], Property Co draws on over 20 years of real …"
click at [113, 126] on div "Left" at bounding box center [105, 123] width 74 height 6
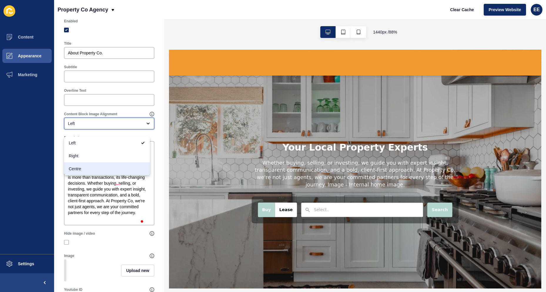
drag, startPoint x: 101, startPoint y: 165, endPoint x: 110, endPoint y: 185, distance: 21.8
click at [100, 165] on div "Centre" at bounding box center [107, 168] width 86 height 13
type input "Centre"
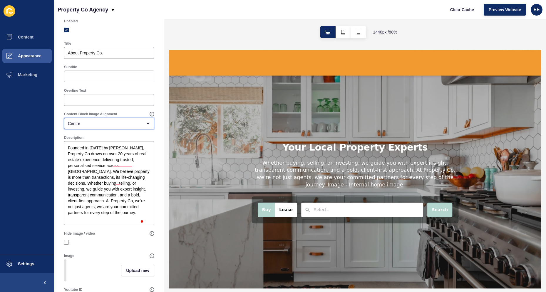
scroll to position [118, 0]
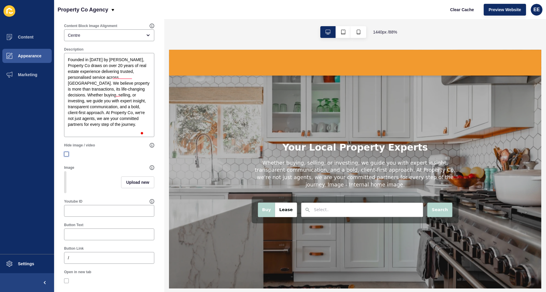
click at [67, 156] on label at bounding box center [66, 154] width 5 height 5
click at [67, 156] on input "Hide image / video" at bounding box center [67, 154] width 4 height 4
checkbox input "true"
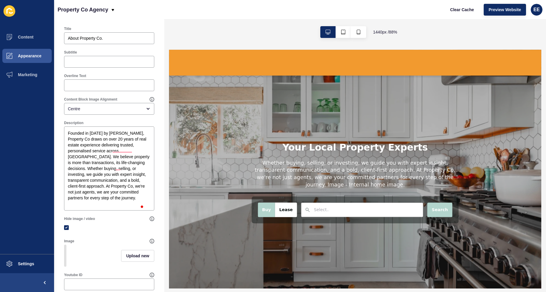
scroll to position [0, 0]
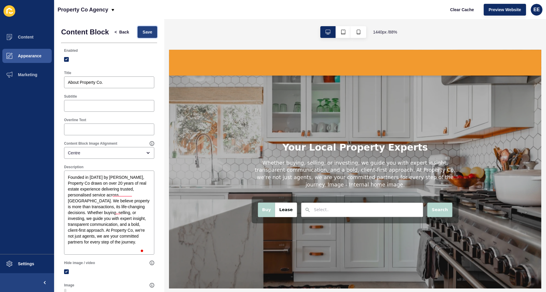
click at [142, 33] on span "Save" at bounding box center [147, 32] width 10 height 6
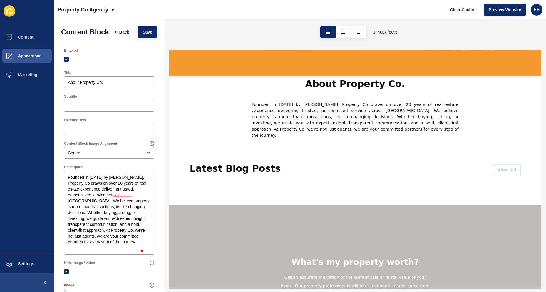
scroll to position [264, 0]
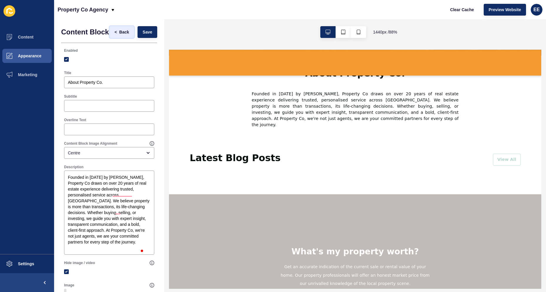
click at [119, 35] on span "Back" at bounding box center [124, 32] width 10 height 6
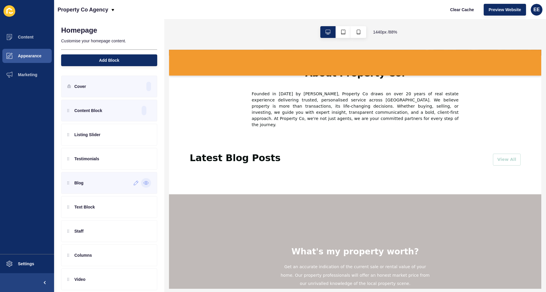
click at [143, 183] on icon at bounding box center [145, 182] width 5 height 5
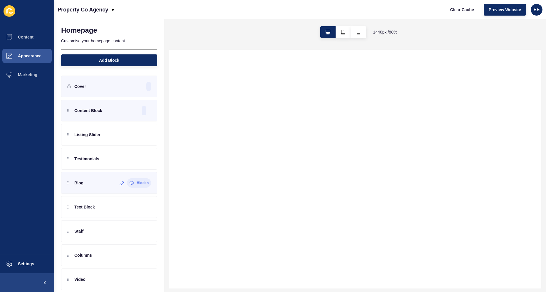
click at [141, 182] on label "Hidden" at bounding box center [143, 182] width 12 height 5
click at [143, 184] on icon at bounding box center [145, 182] width 5 height 5
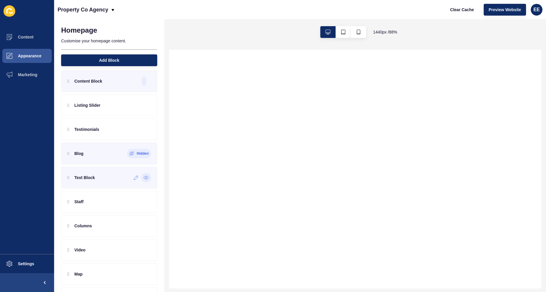
click at [143, 177] on icon at bounding box center [145, 177] width 5 height 5
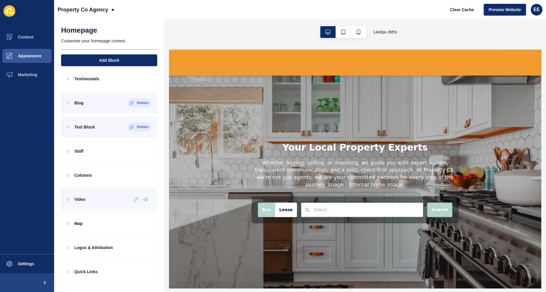
scroll to position [0, 0]
click at [145, 223] on icon at bounding box center [145, 223] width 1 height 1
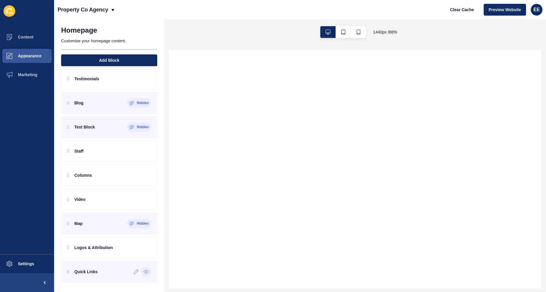
click at [145, 271] on icon at bounding box center [145, 271] width 1 height 1
click at [143, 248] on icon at bounding box center [145, 247] width 5 height 5
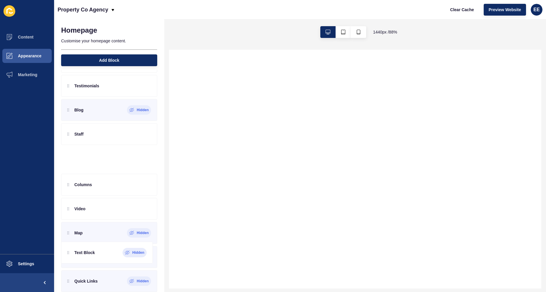
scroll to position [73, 0]
drag, startPoint x: 100, startPoint y: 128, endPoint x: 122, endPoint y: 214, distance: 88.7
click at [106, 211] on div "Content Block Listing Slider Testimonials Blog Hidden Text Block Hidden Staff C…" at bounding box center [109, 146] width 96 height 239
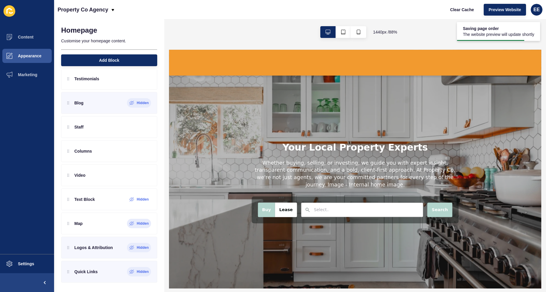
scroll to position [0, 0]
click at [143, 175] on icon at bounding box center [145, 175] width 5 height 5
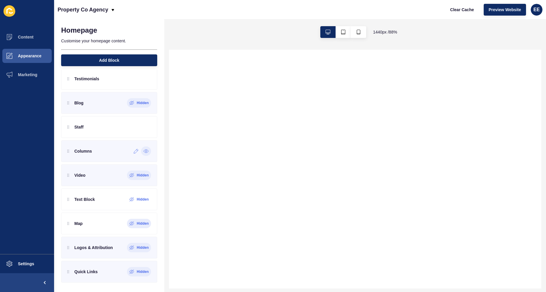
click at [144, 150] on icon at bounding box center [146, 151] width 5 height 3
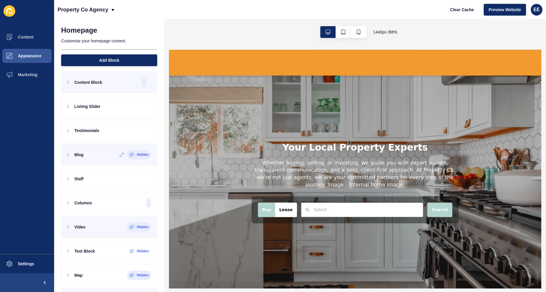
scroll to position [21, 0]
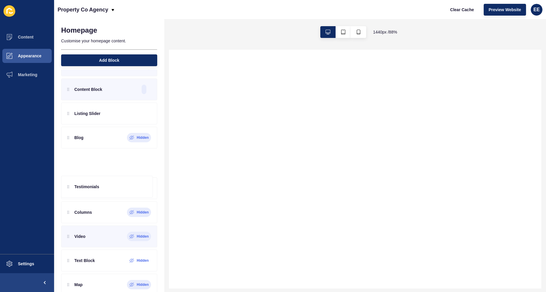
drag, startPoint x: 102, startPoint y: 140, endPoint x: 125, endPoint y: 153, distance: 26.2
click at [100, 172] on div "Content Block Listing Slider Testimonials Blog Hidden Staff Columns Hidden Vide…" at bounding box center [109, 197] width 96 height 239
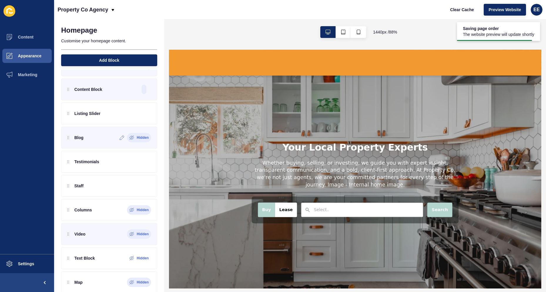
scroll to position [0, 0]
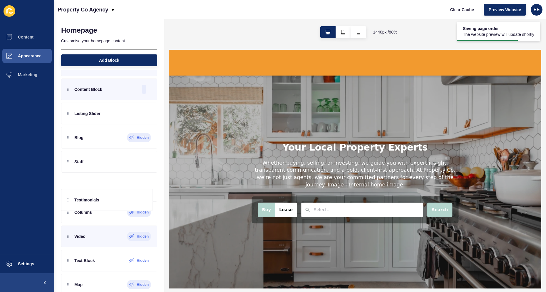
drag, startPoint x: 97, startPoint y: 162, endPoint x: 97, endPoint y: 178, distance: 16.2
click at [97, 178] on div "Content Block Listing Slider Blog Hidden Testimonials Staff Columns Hidden Vide…" at bounding box center [109, 197] width 96 height 239
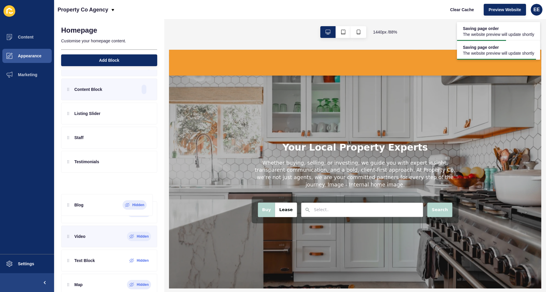
drag, startPoint x: 91, startPoint y: 142, endPoint x: 88, endPoint y: 184, distance: 42.1
click at [88, 184] on div "Content Block Listing Slider Blog Hidden Staff Testimonials Columns Hidden Vide…" at bounding box center [109, 197] width 96 height 239
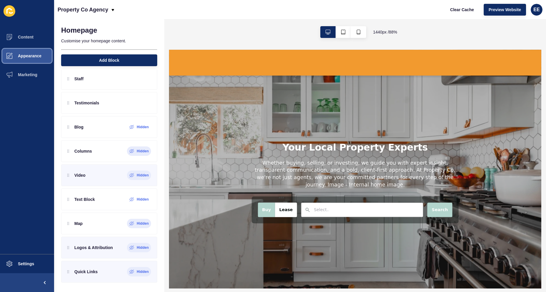
click at [31, 58] on span "Appearance" at bounding box center [20, 55] width 42 height 5
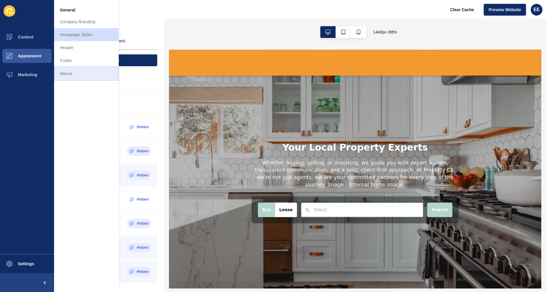
click at [70, 75] on link "Menus" at bounding box center [86, 73] width 65 height 13
